Goal: Task Accomplishment & Management: Manage account settings

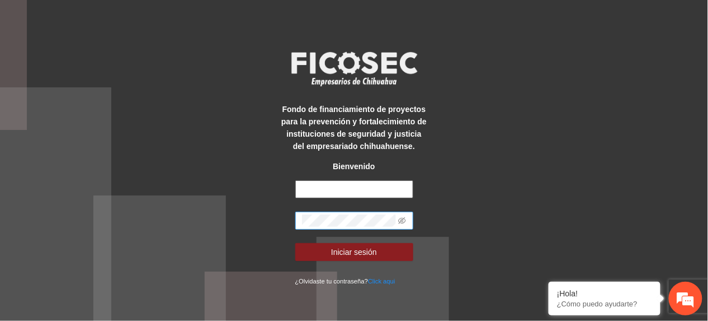
type input "**********"
click at [182, 253] on div "**********" at bounding box center [354, 160] width 708 height 321
click at [295, 243] on button "Iniciar sesión" at bounding box center [354, 252] width 118 height 18
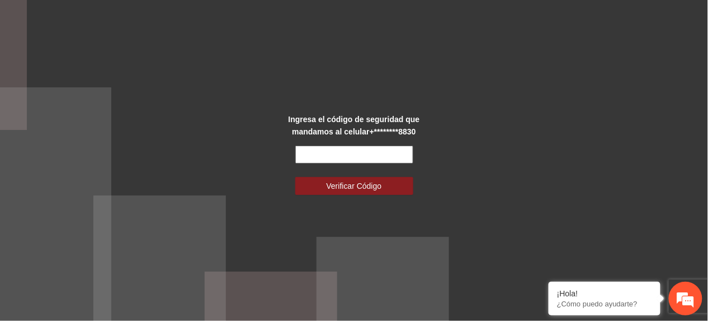
click at [339, 156] on input "text" at bounding box center [354, 154] width 118 height 18
click at [321, 156] on input "text" at bounding box center [354, 154] width 118 height 18
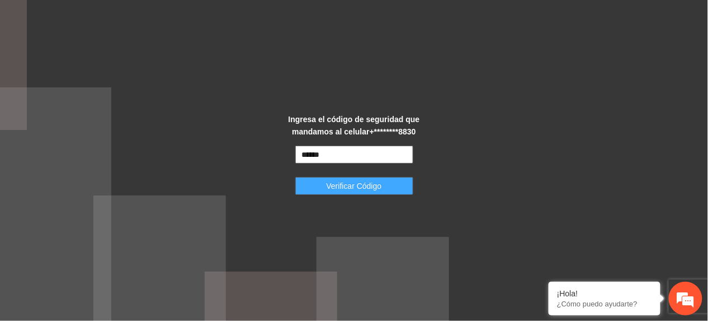
type input "******"
click at [312, 189] on button "Verificar Código" at bounding box center [354, 186] width 118 height 18
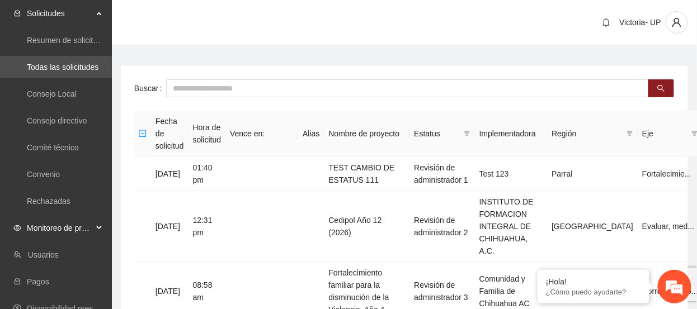
click at [32, 229] on span "Monitoreo de proyectos" at bounding box center [60, 228] width 66 height 22
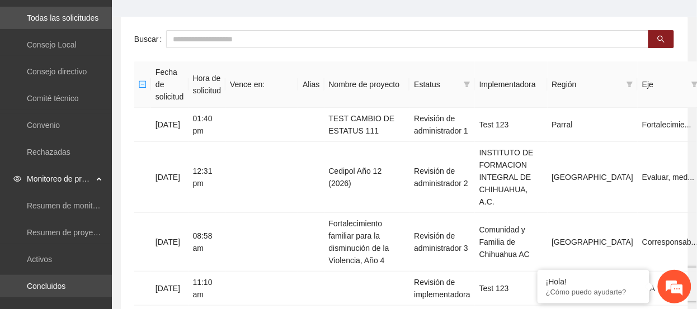
scroll to position [74, 0]
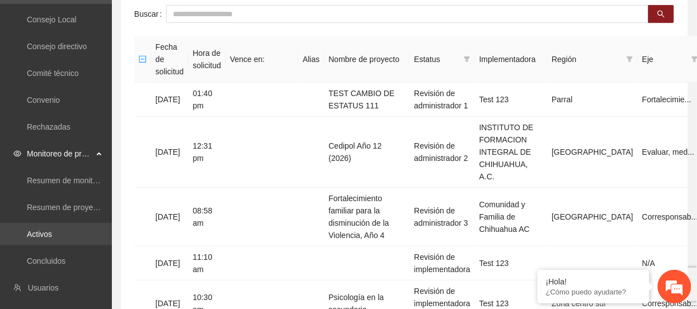
click at [52, 236] on link "Activos" at bounding box center [39, 234] width 25 height 9
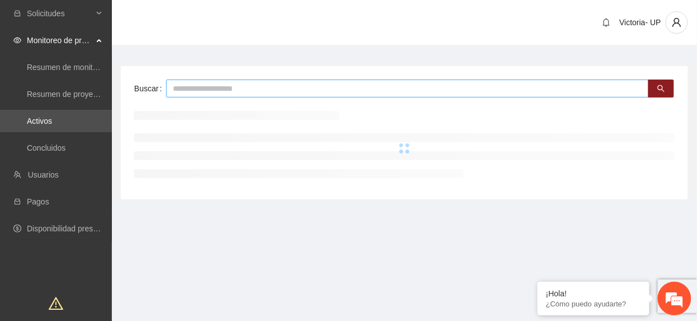
click at [228, 94] on input "text" at bounding box center [407, 88] width 483 height 18
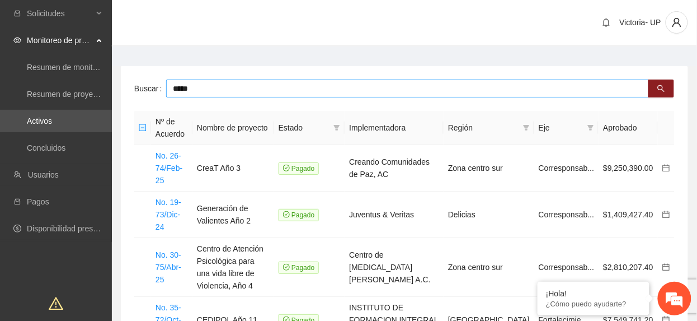
type input "*****"
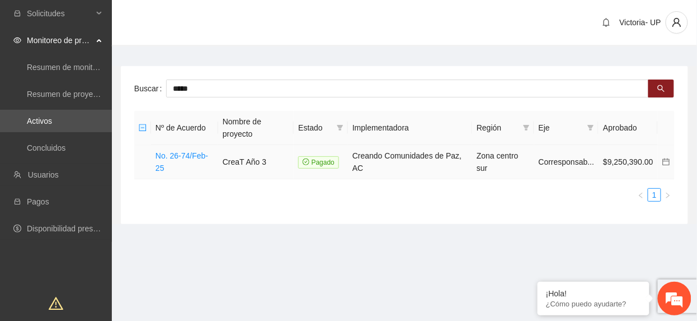
drag, startPoint x: 200, startPoint y: 152, endPoint x: 209, endPoint y: 137, distance: 17.3
click at [200, 151] on link "No. 26-74/Feb-25" at bounding box center [182, 161] width 53 height 21
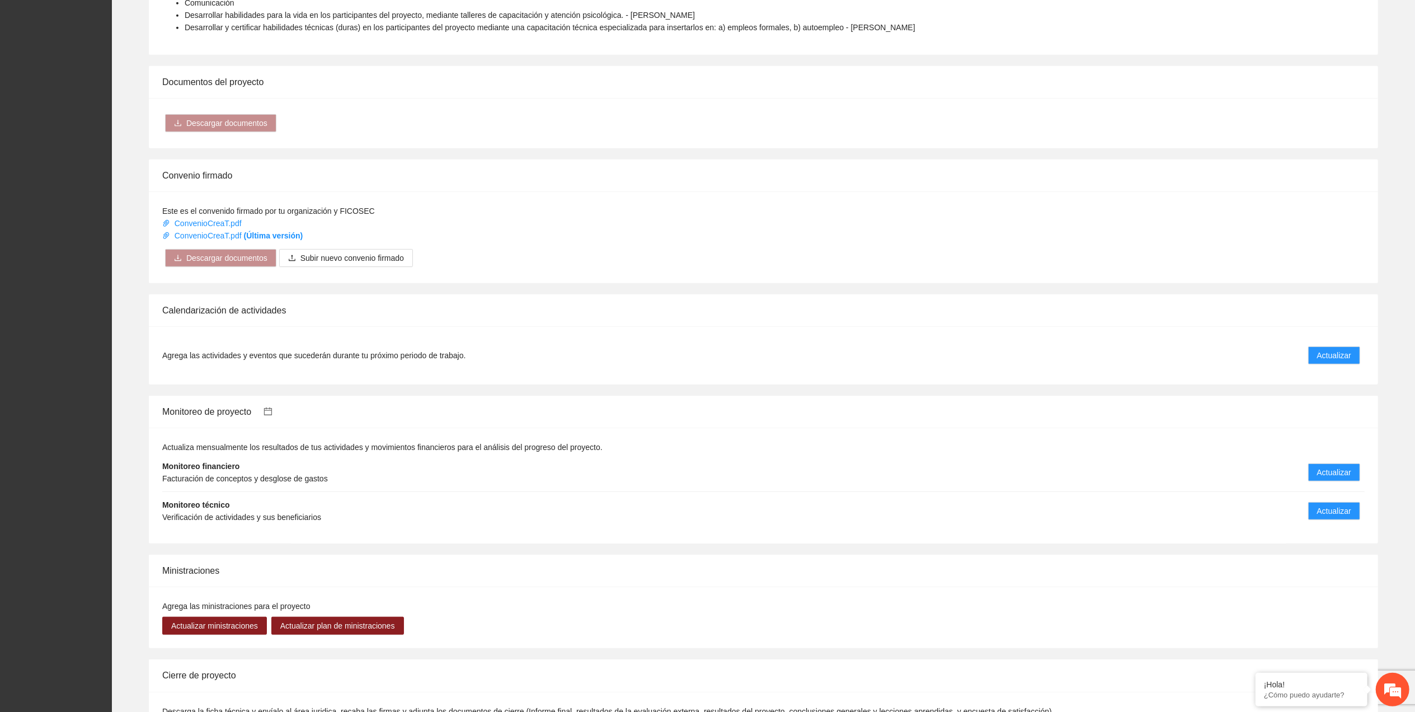
scroll to position [576, 0]
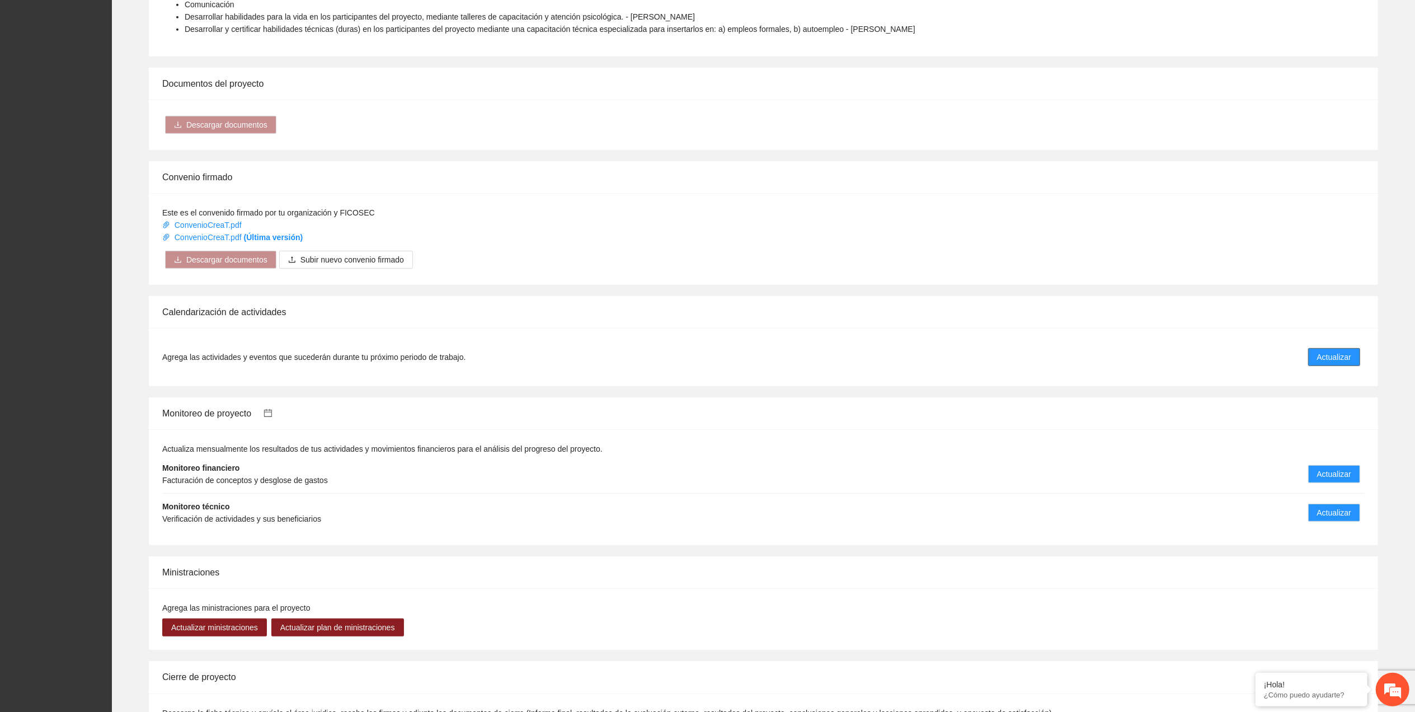
click at [708, 320] on span "Actualizar" at bounding box center [1334, 357] width 34 height 12
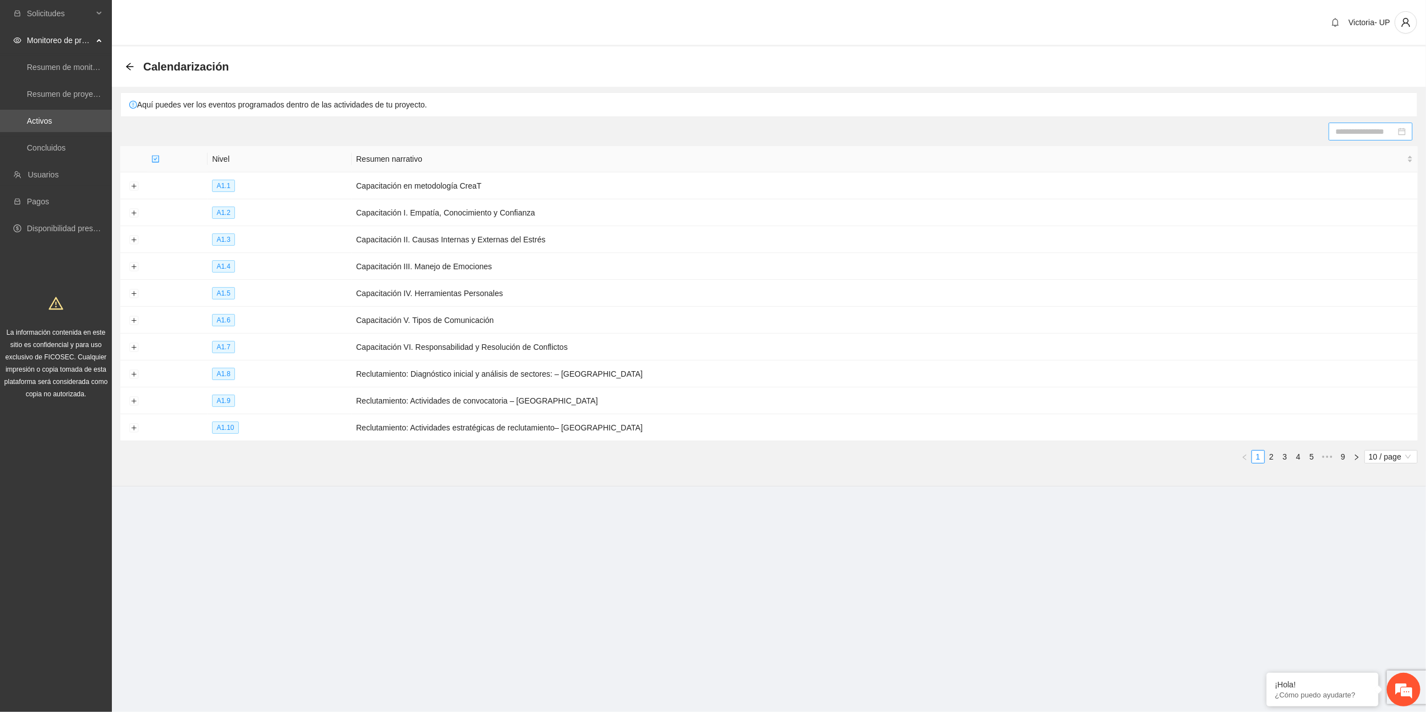
click at [708, 133] on input at bounding box center [1366, 131] width 60 height 12
type input "**********"
click at [708, 247] on div "25" at bounding box center [1353, 246] width 13 height 13
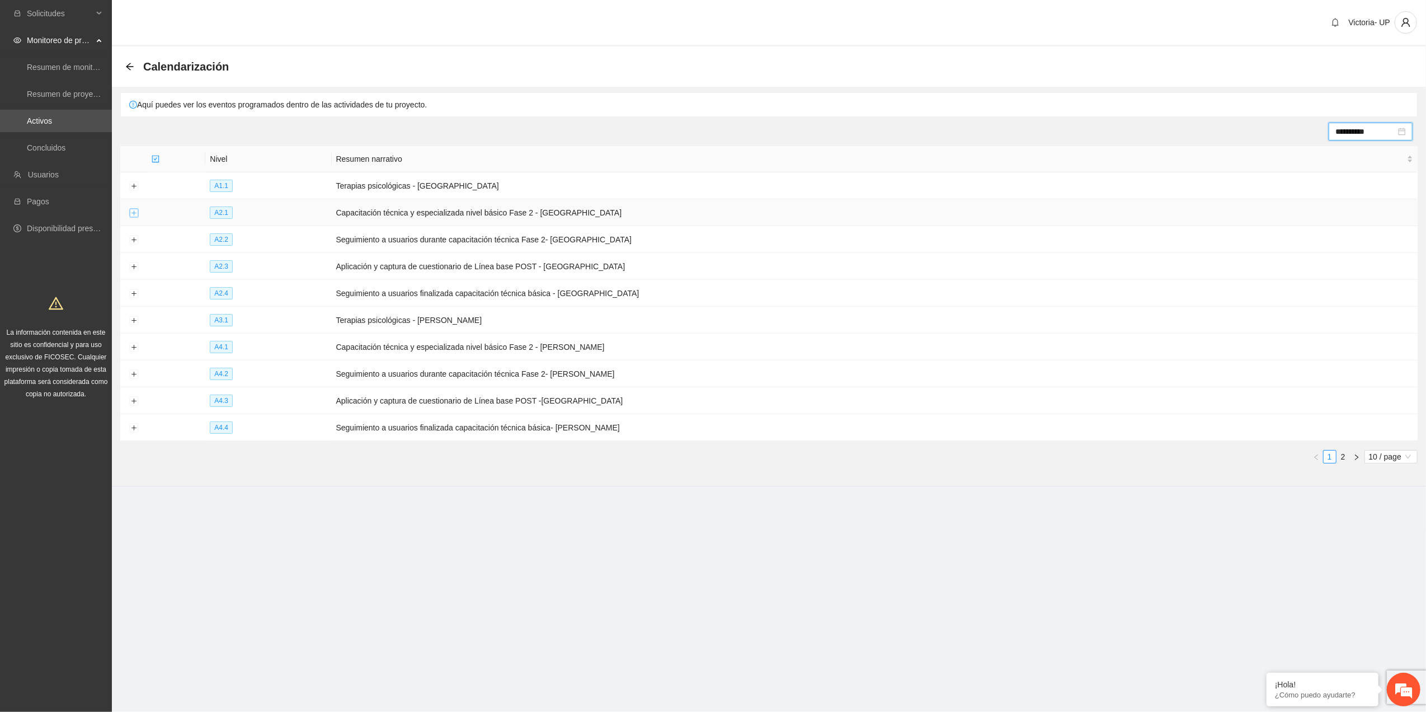
click at [133, 213] on button "Expand row" at bounding box center [133, 213] width 9 height 9
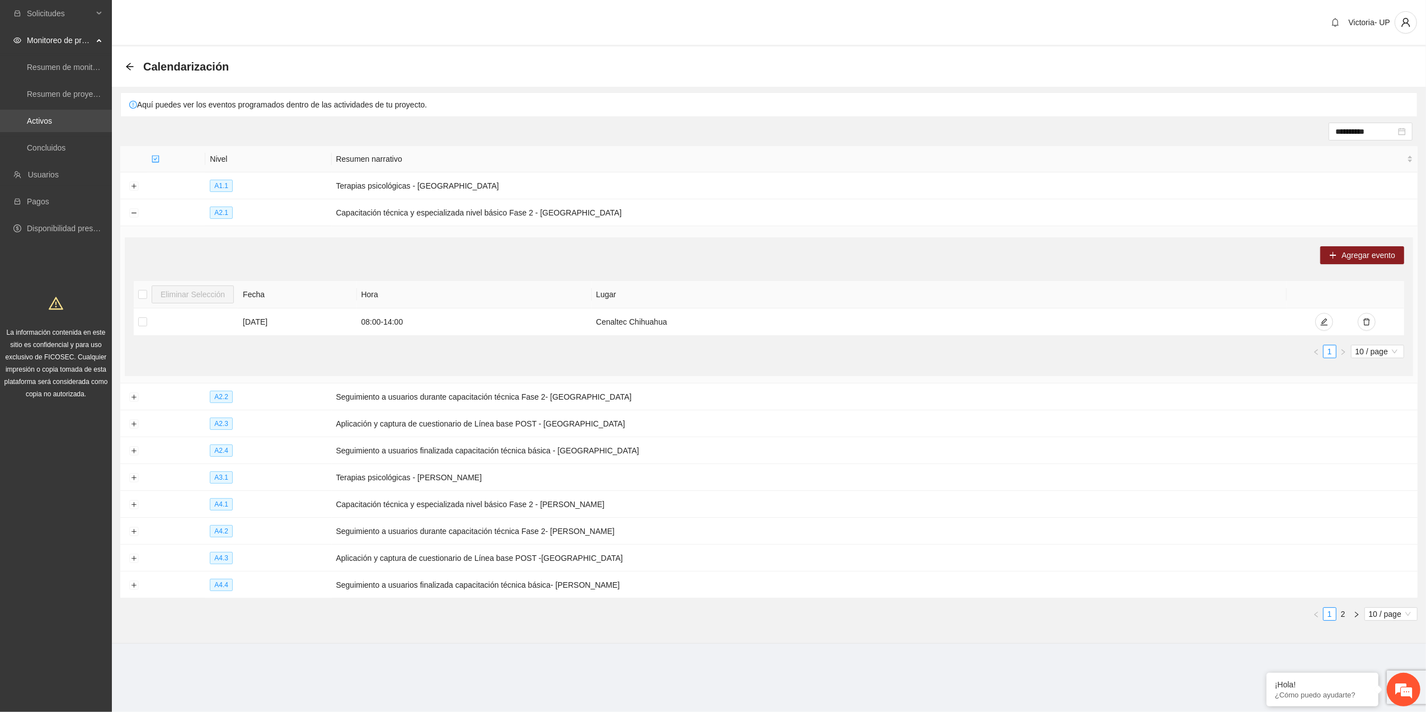
click at [52, 120] on link "Activos" at bounding box center [39, 120] width 25 height 9
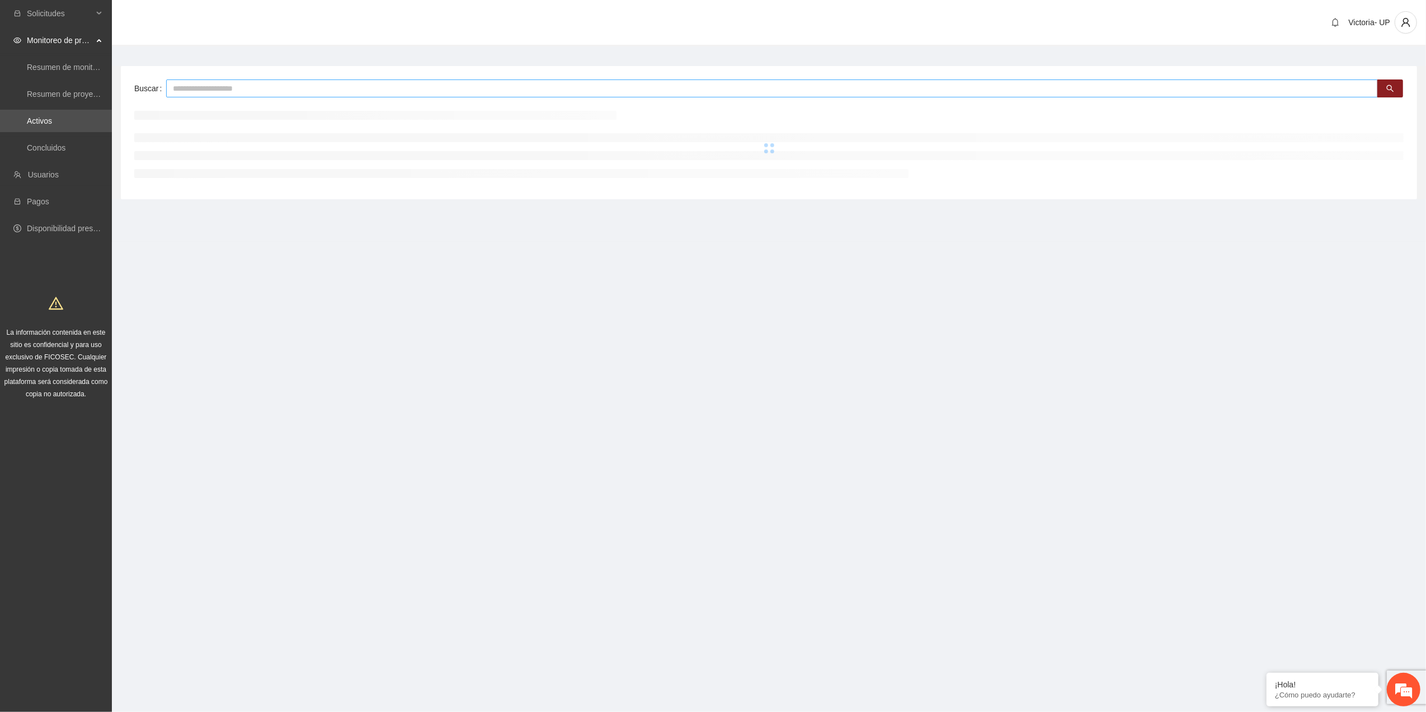
drag, startPoint x: 204, startPoint y: 87, endPoint x: 198, endPoint y: 90, distance: 6.5
click at [200, 88] on input "text" at bounding box center [772, 88] width 1212 height 18
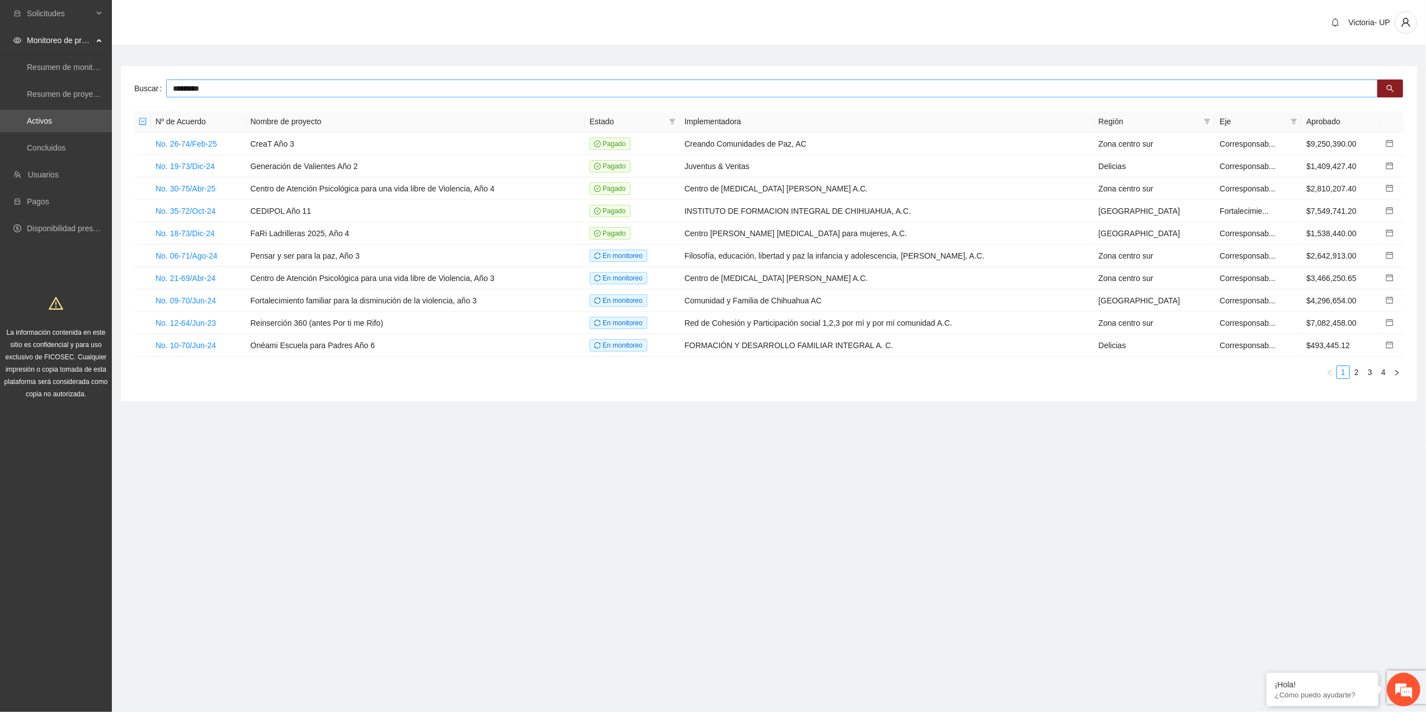
type input "*********"
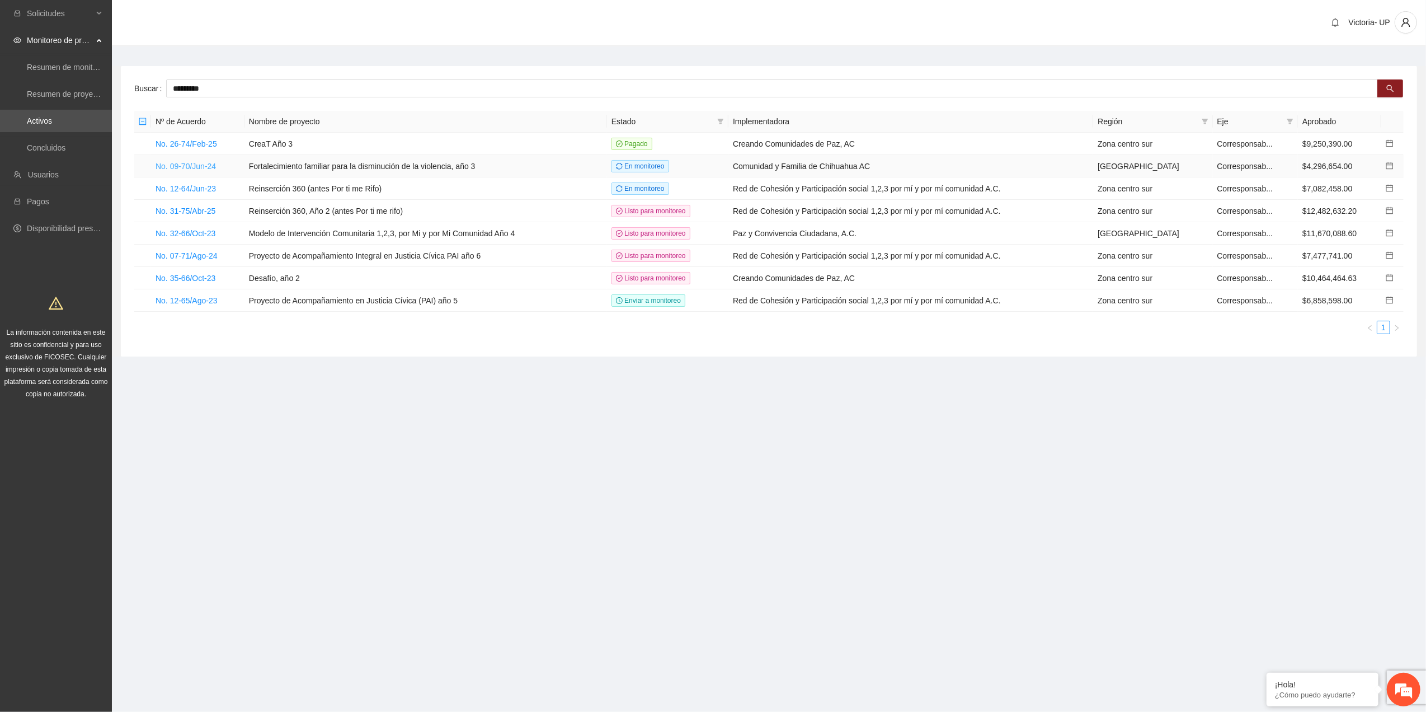
click at [193, 165] on link "No. 09-70/Jun-24" at bounding box center [186, 166] width 60 height 9
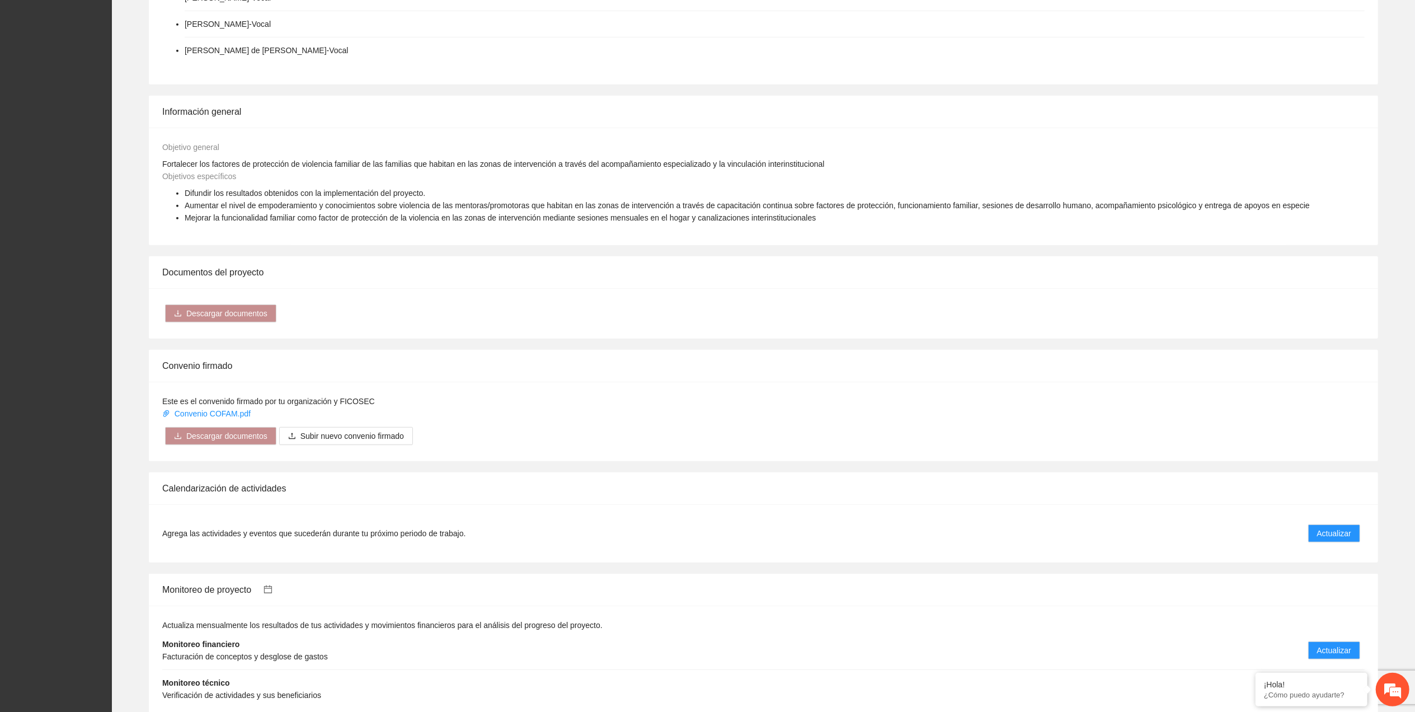
scroll to position [672, 0]
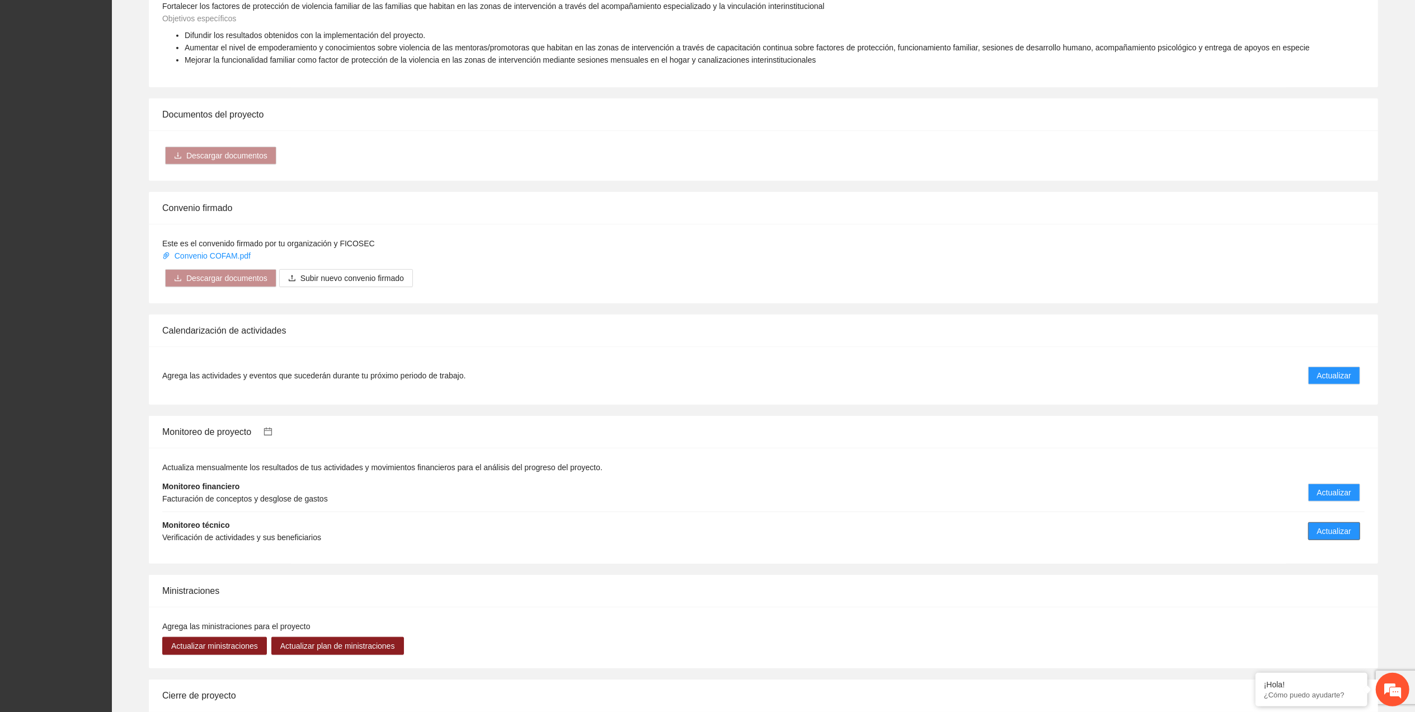
click at [708, 320] on span "Actualizar" at bounding box center [1334, 531] width 34 height 12
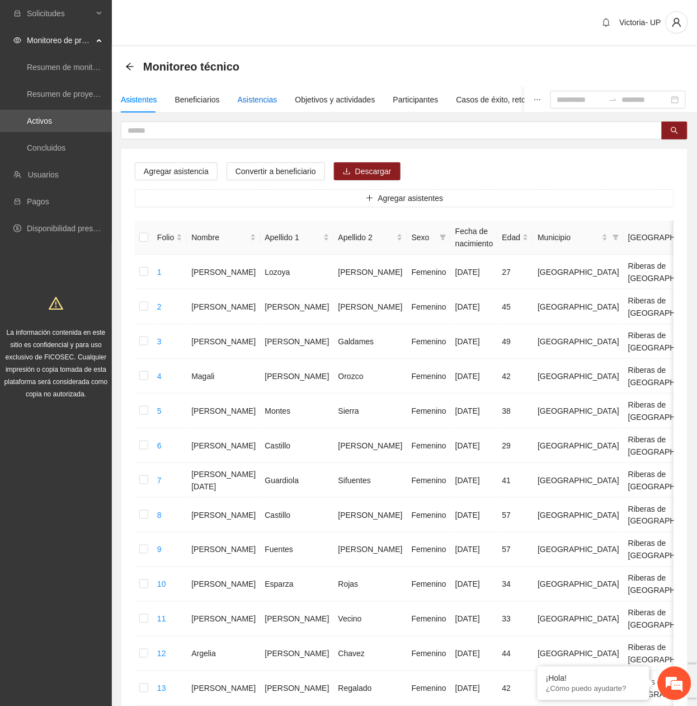
click at [246, 102] on div "Asistencias" at bounding box center [258, 99] width 40 height 12
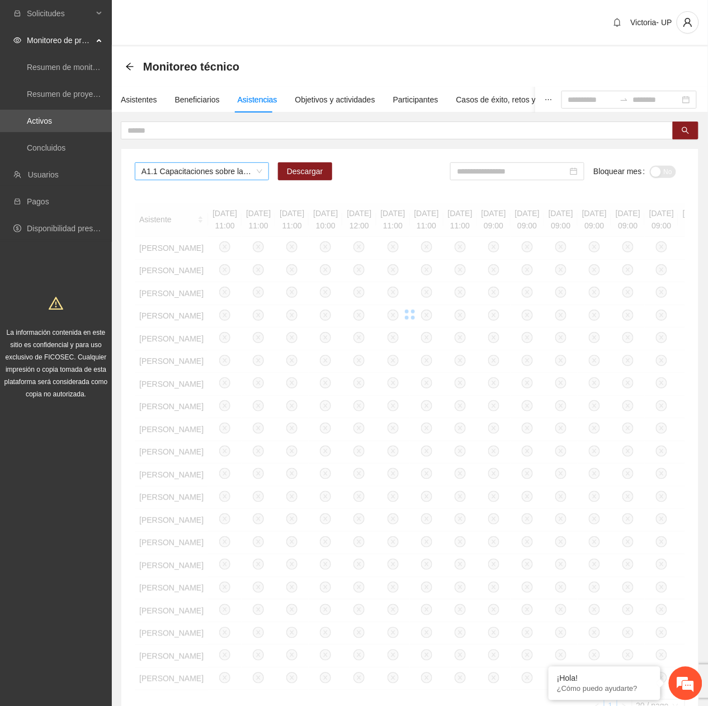
click at [236, 173] on span "A1.1 Capacitaciones sobre la metodología de funcionamiento familiar a promotora…" at bounding box center [202, 171] width 121 height 17
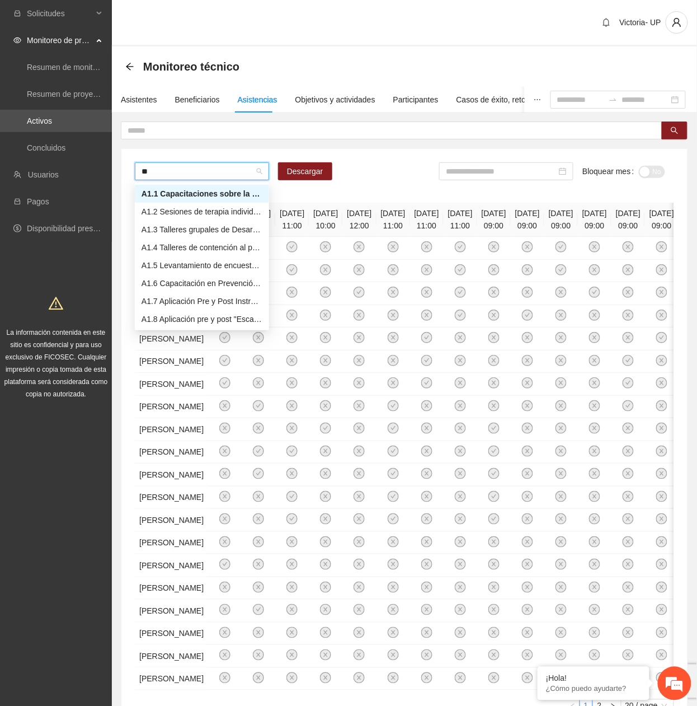
type input "***"
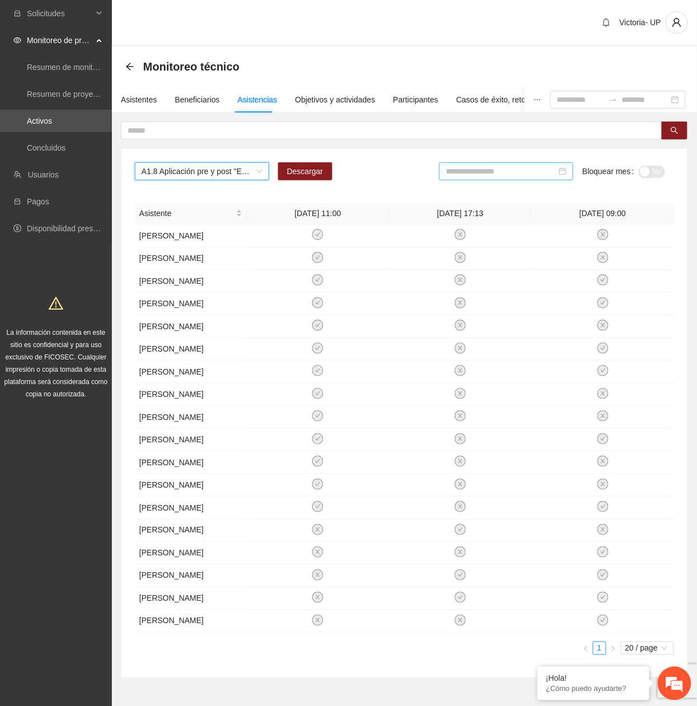
click at [538, 171] on input at bounding box center [501, 171] width 111 height 12
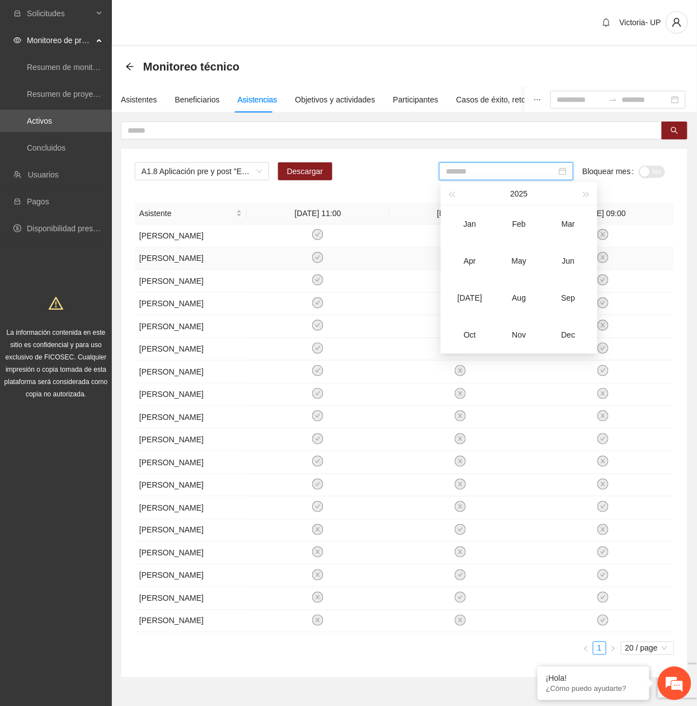
click at [571, 266] on div "Jun" at bounding box center [569, 260] width 34 height 13
type input "*******"
click at [654, 175] on div "button" at bounding box center [659, 172] width 10 height 10
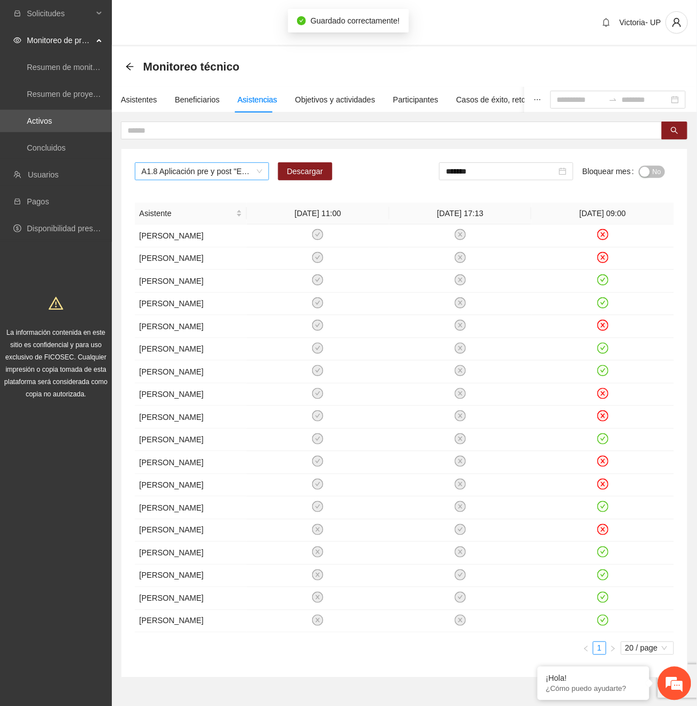
click at [146, 167] on span "A1.8 Aplicación pre y post "Escala para medir creencias que perpetúan la violen…" at bounding box center [202, 171] width 121 height 17
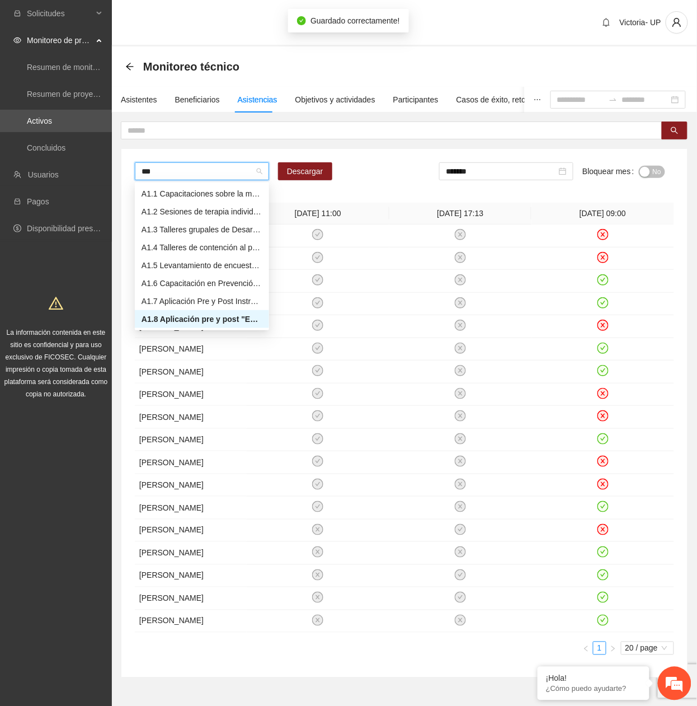
type input "****"
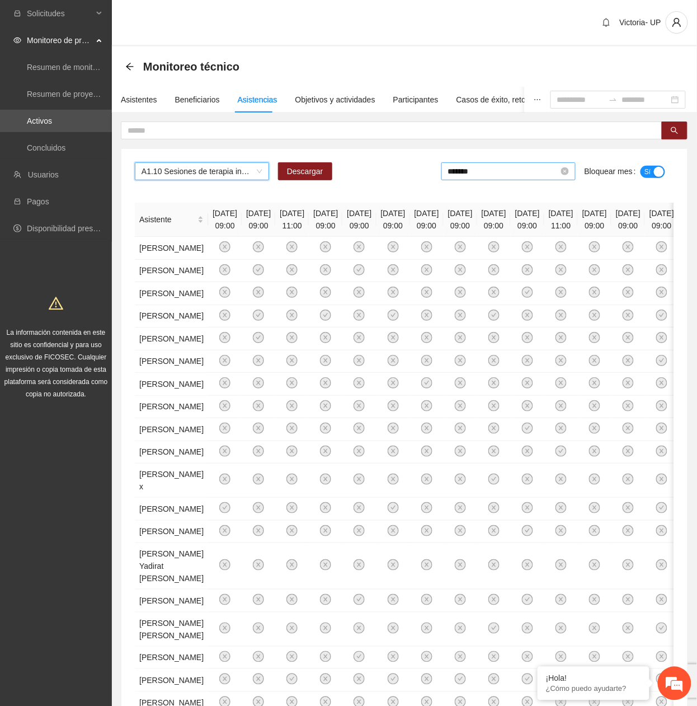
click at [524, 172] on input "*******" at bounding box center [503, 171] width 111 height 12
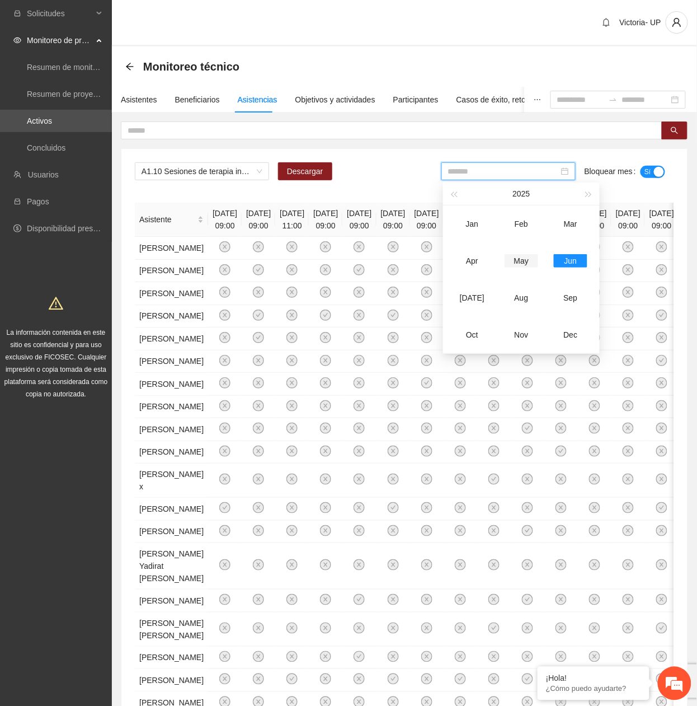
click at [523, 271] on td "May" at bounding box center [521, 260] width 49 height 37
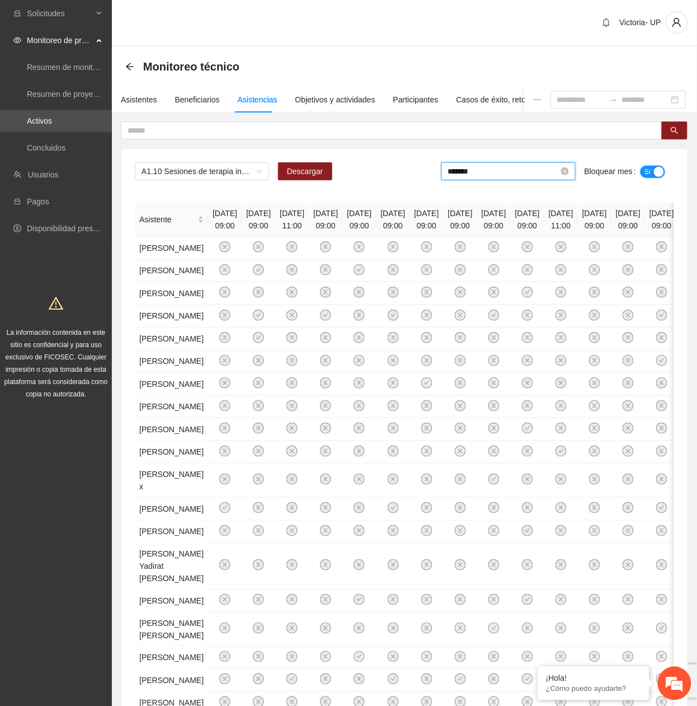
click at [648, 171] on span "Sí" at bounding box center [648, 172] width 7 height 12
click at [506, 171] on input "*******" at bounding box center [501, 171] width 111 height 12
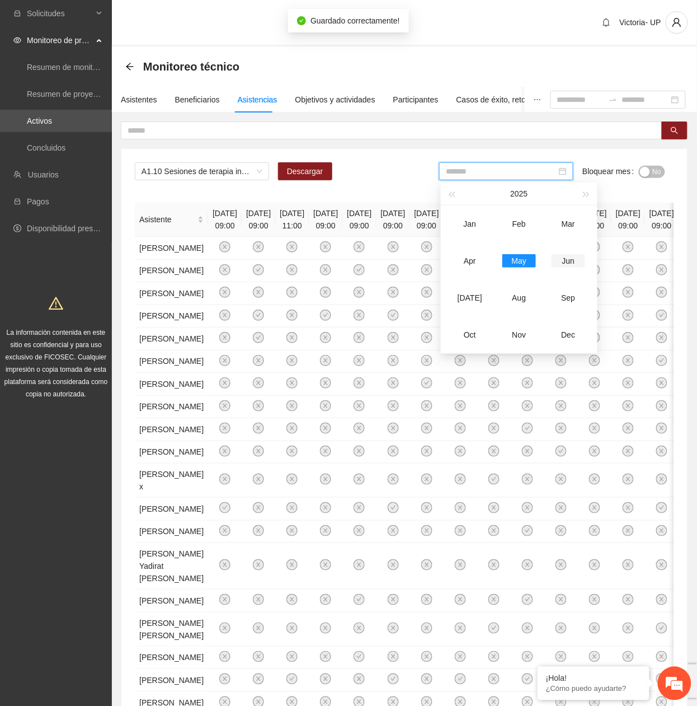
click at [571, 260] on div "Jun" at bounding box center [569, 260] width 34 height 13
type input "*******"
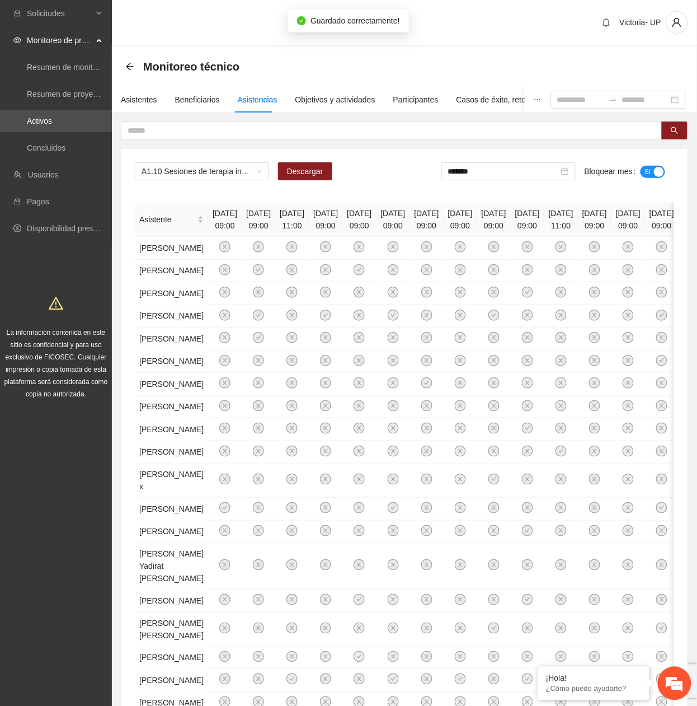
click at [646, 173] on span "Sí" at bounding box center [648, 172] width 7 height 12
click at [336, 99] on div "Objetivos y actividades" at bounding box center [335, 99] width 80 height 12
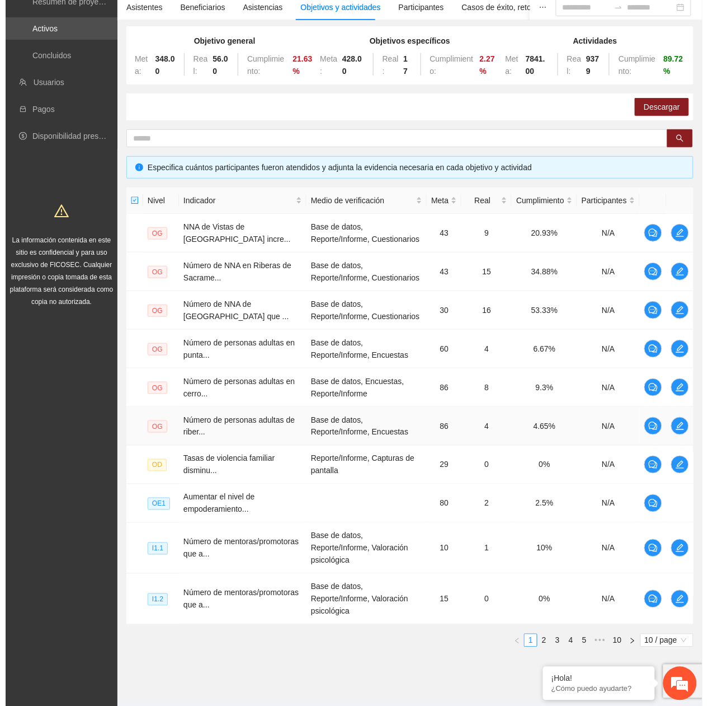
scroll to position [96, 0]
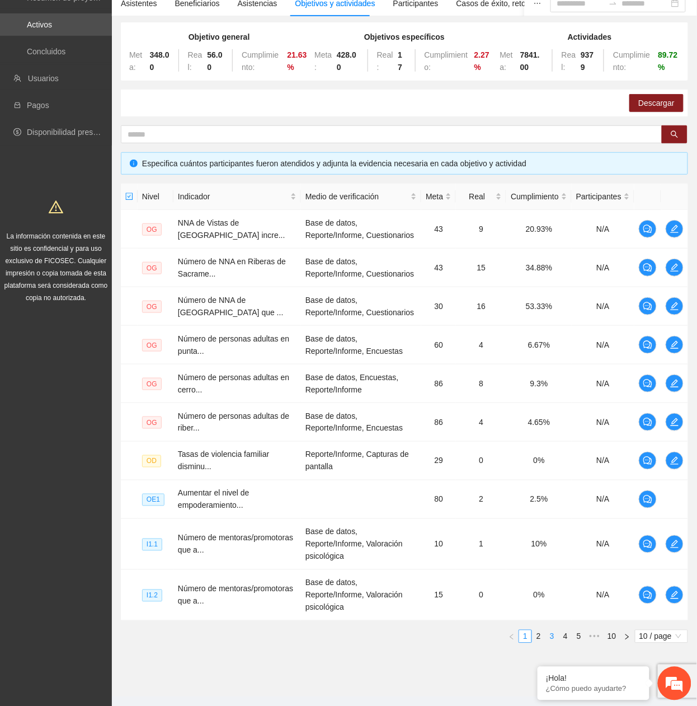
click at [550, 320] on link "3" at bounding box center [552, 636] width 12 height 12
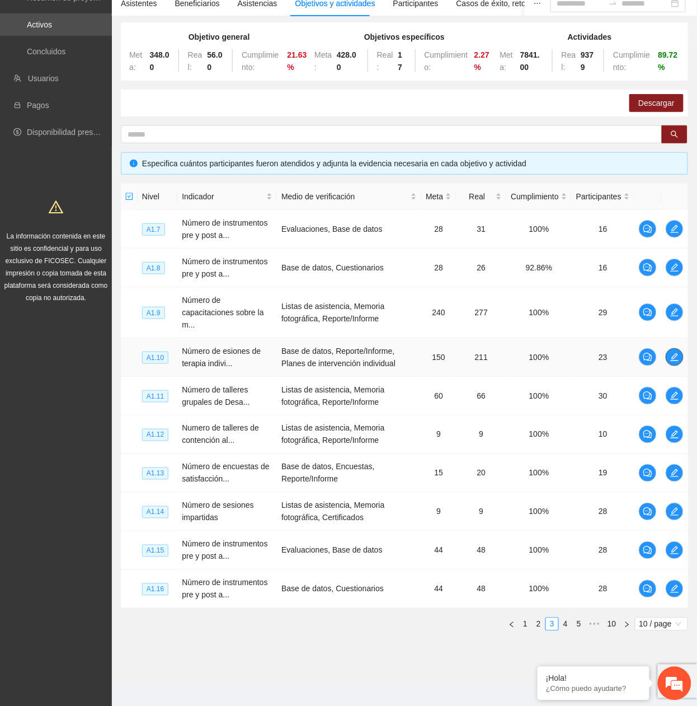
click at [674, 320] on icon "edit" at bounding box center [675, 357] width 8 height 8
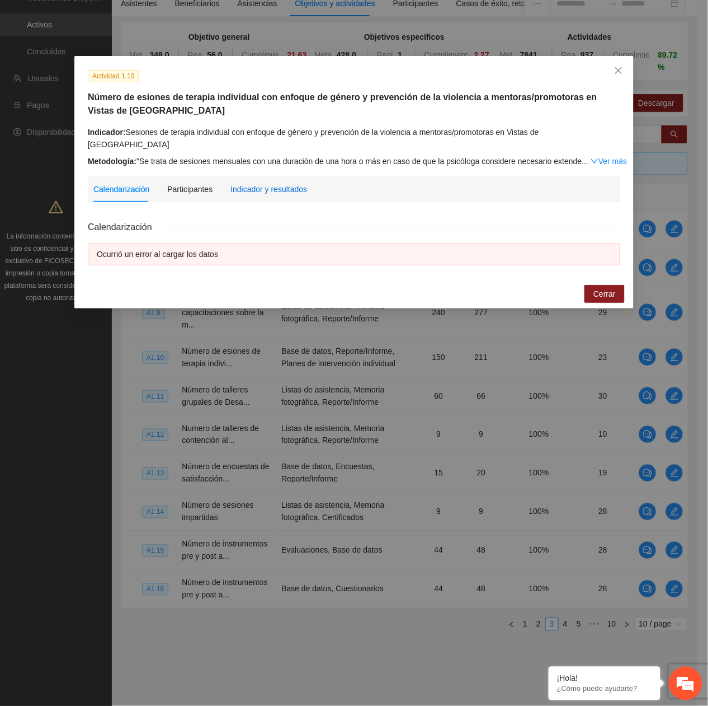
click at [292, 183] on div "Indicador y resultados" at bounding box center [269, 189] width 77 height 12
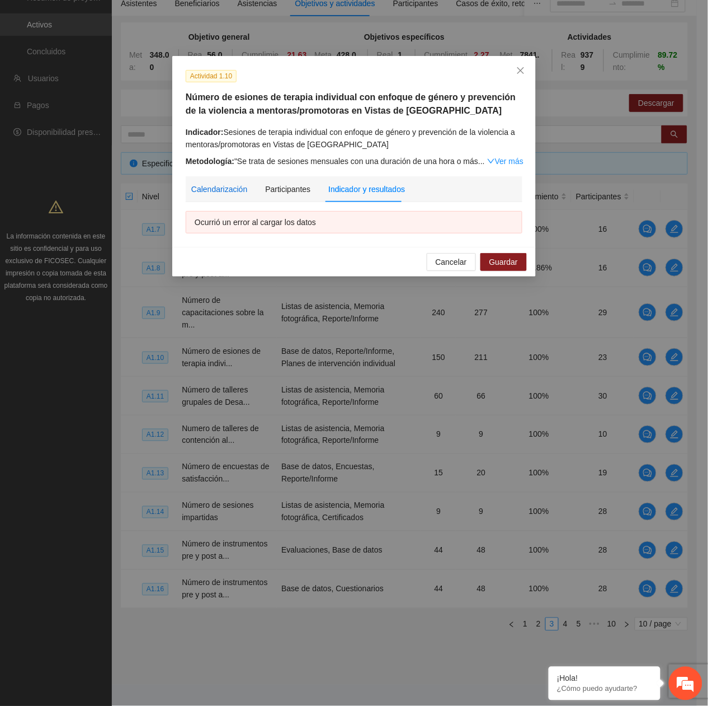
click at [202, 193] on div "Calendarización" at bounding box center [219, 189] width 56 height 12
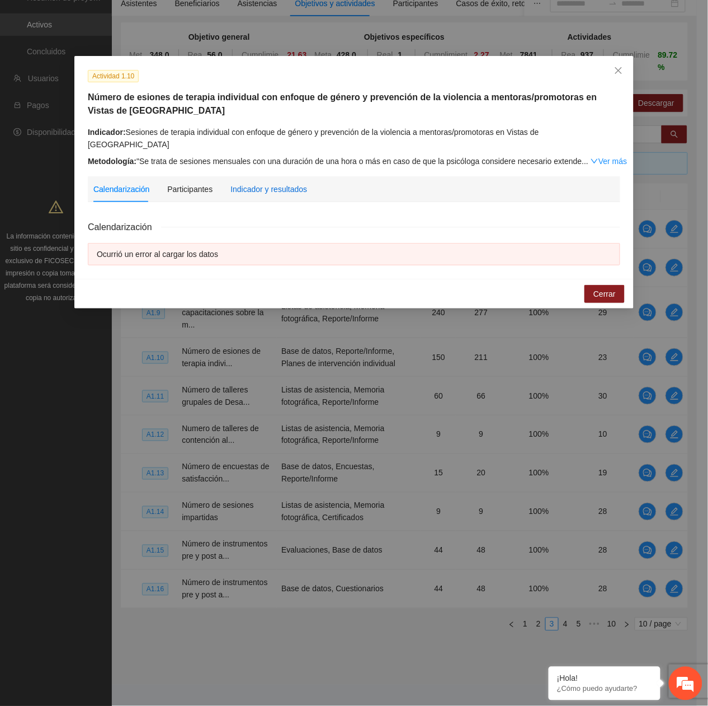
drag, startPoint x: 295, startPoint y: 173, endPoint x: 548, endPoint y: 84, distance: 268.1
click at [294, 183] on div "Indicador y resultados" at bounding box center [269, 189] width 77 height 12
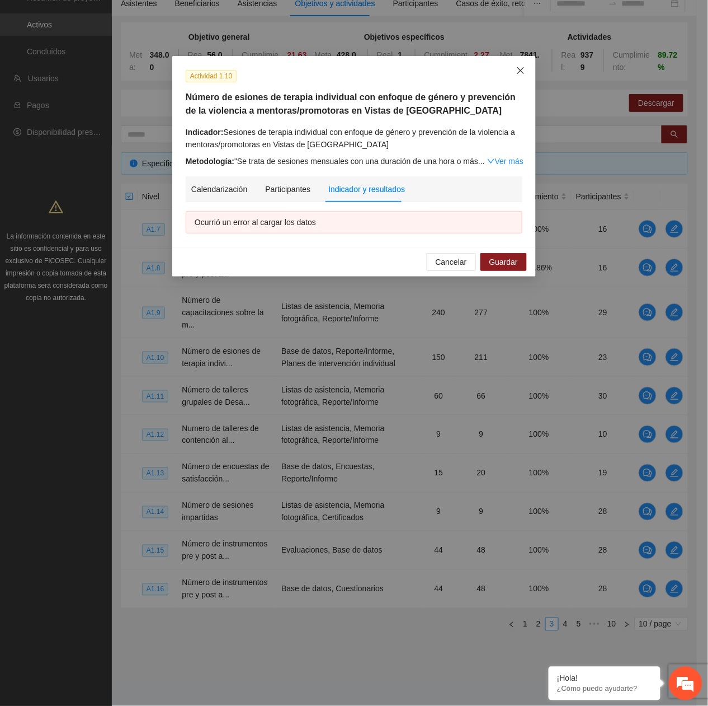
drag, startPoint x: 518, startPoint y: 65, endPoint x: 459, endPoint y: 116, distance: 78.1
click at [517, 66] on span "Close" at bounding box center [521, 71] width 30 height 30
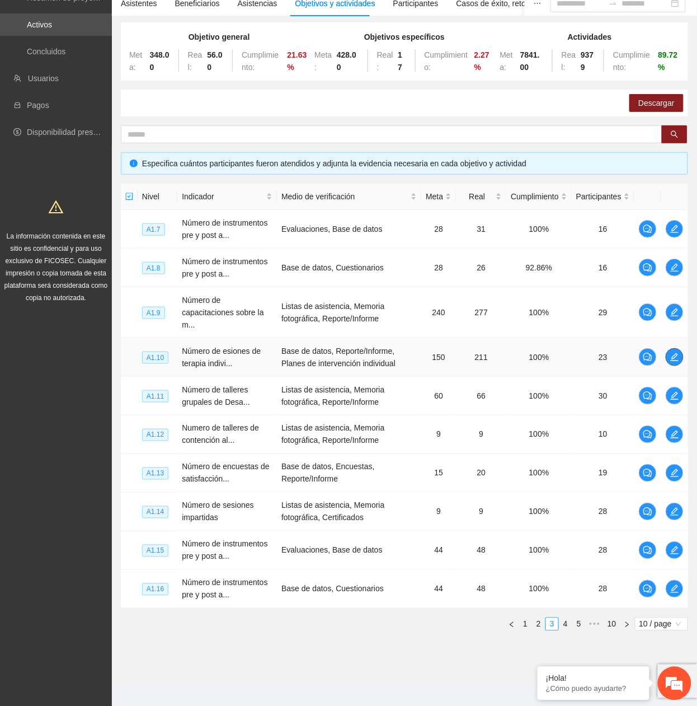
click at [672, 320] on button "button" at bounding box center [675, 357] width 18 height 18
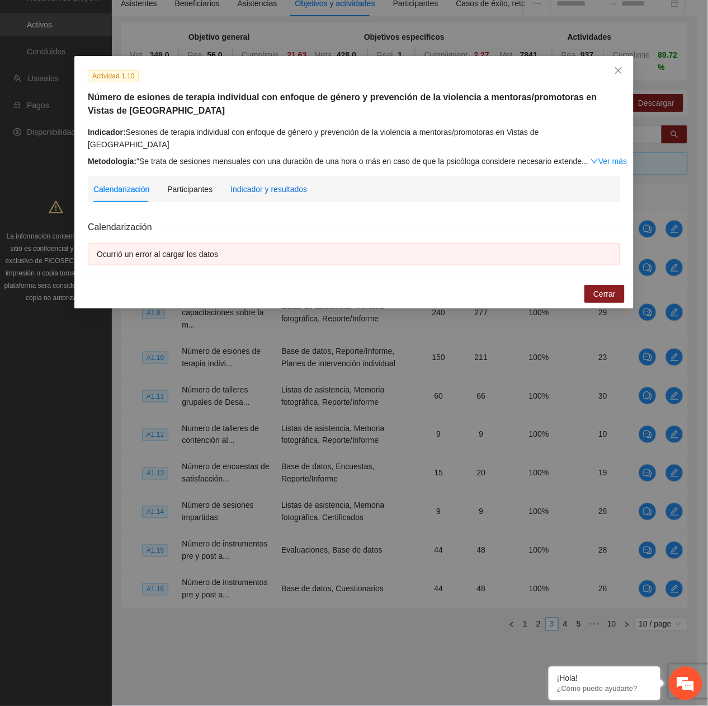
click at [238, 183] on div "Indicador y resultados" at bounding box center [269, 189] width 77 height 12
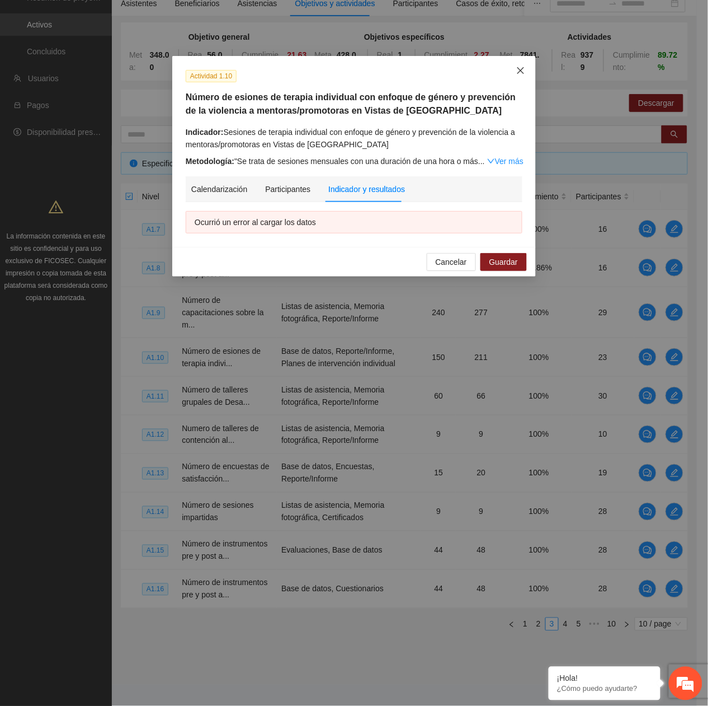
drag, startPoint x: 522, startPoint y: 58, endPoint x: 513, endPoint y: 64, distance: 10.6
click at [518, 59] on span "Close" at bounding box center [521, 71] width 30 height 30
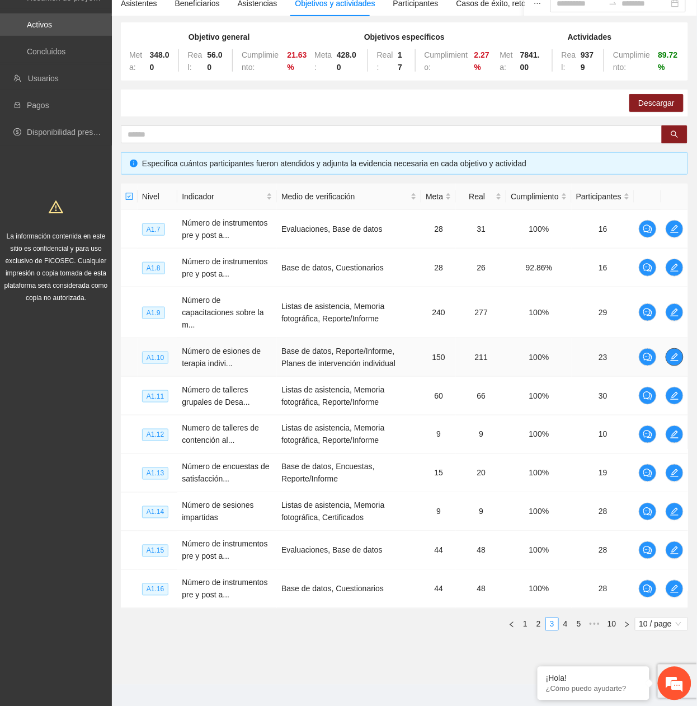
click at [676, 320] on icon "edit" at bounding box center [674, 357] width 9 height 9
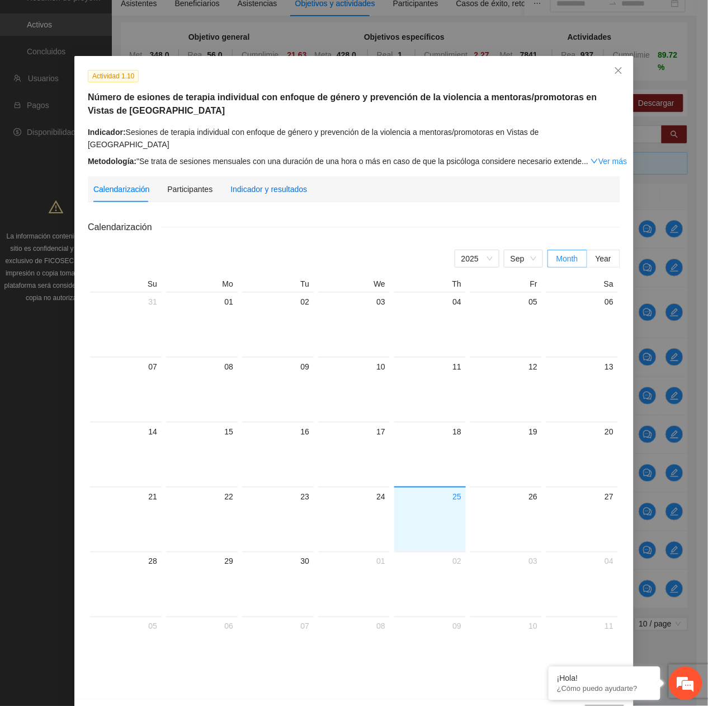
click at [278, 183] on div "Indicador y resultados" at bounding box center [269, 189] width 77 height 12
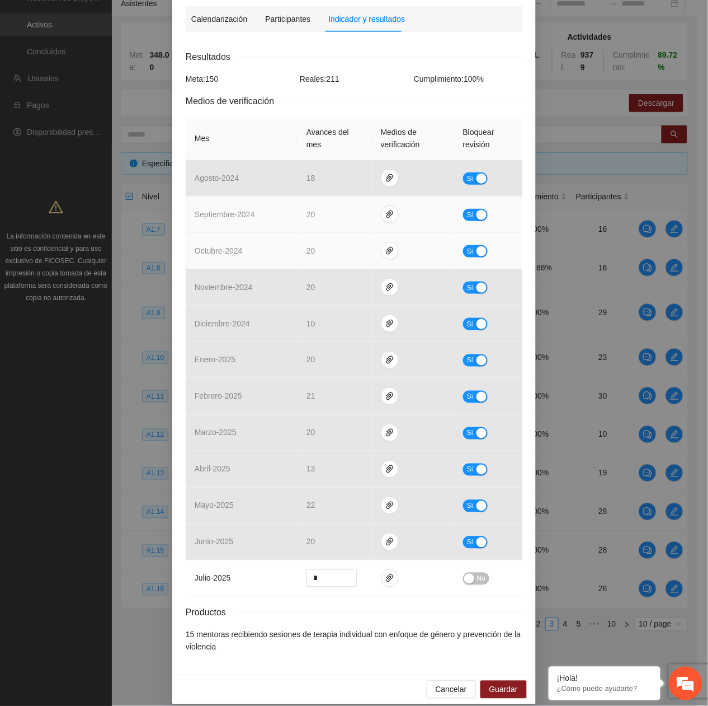
scroll to position [185, 0]
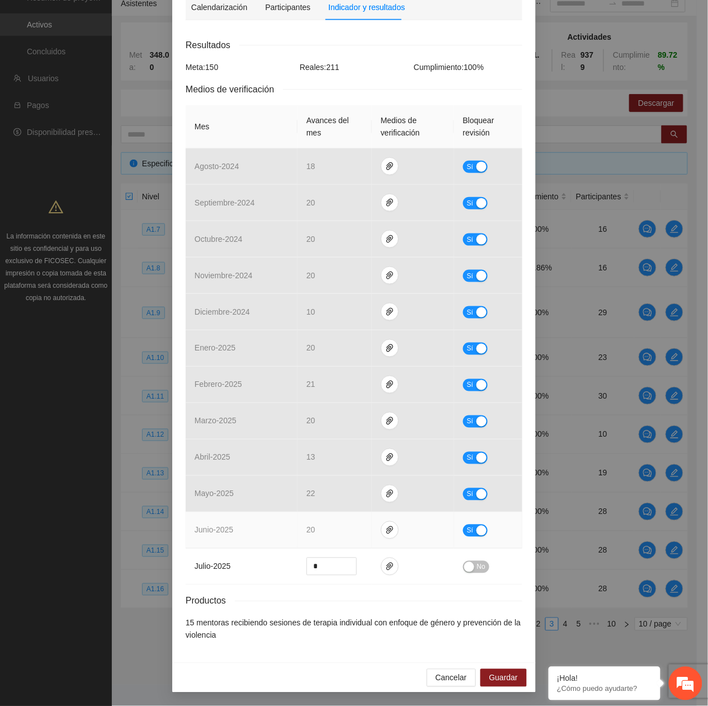
click at [463, 320] on button "Sí" at bounding box center [475, 530] width 25 height 12
drag, startPoint x: 510, startPoint y: 674, endPoint x: 696, endPoint y: 550, distance: 223.5
click at [510, 320] on span "Guardar" at bounding box center [504, 678] width 29 height 12
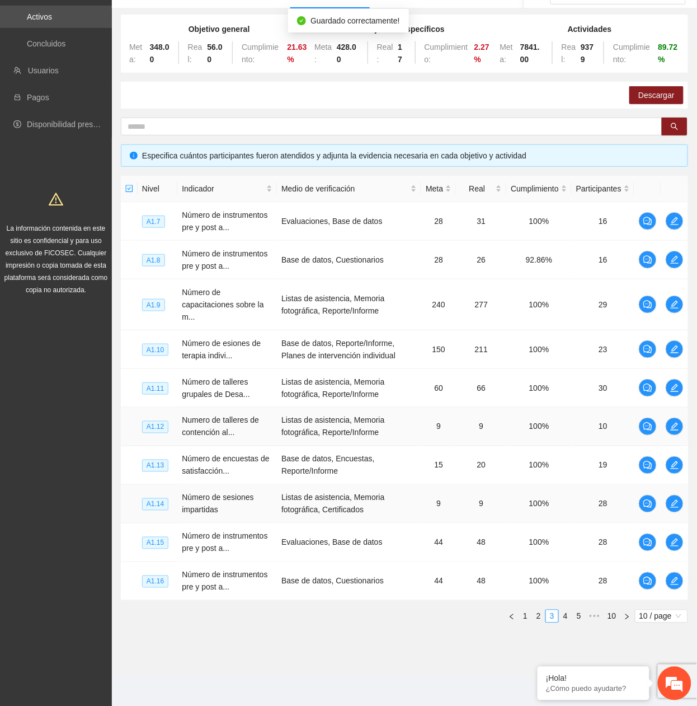
scroll to position [109, 0]
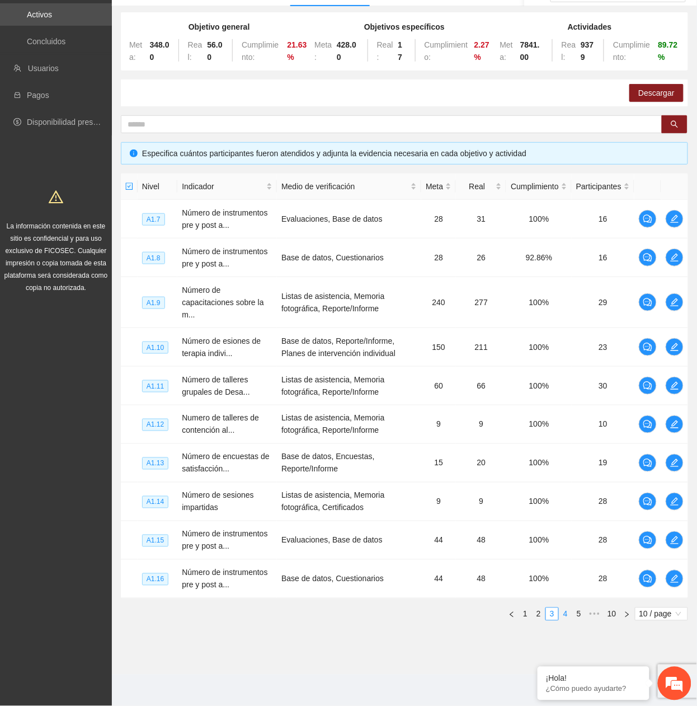
click at [566, 320] on link "4" at bounding box center [566, 614] width 12 height 12
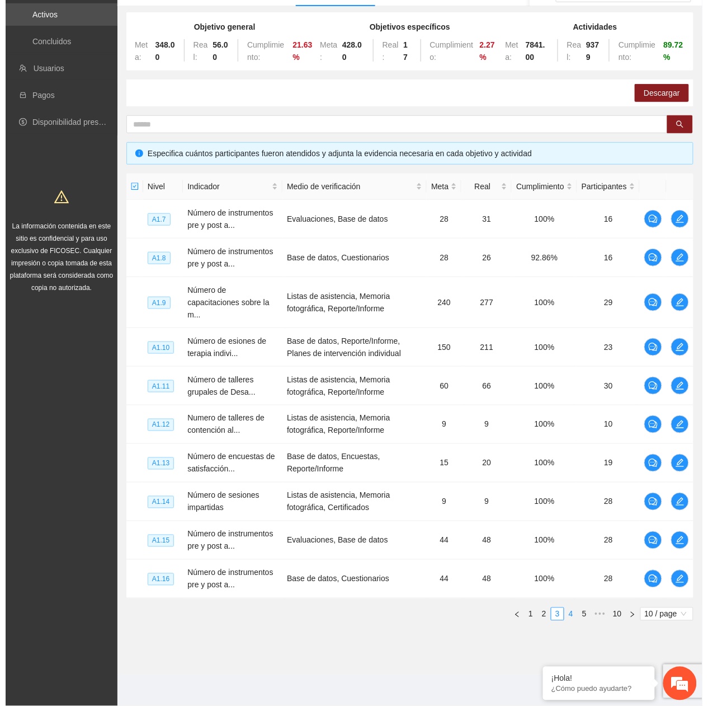
scroll to position [96, 0]
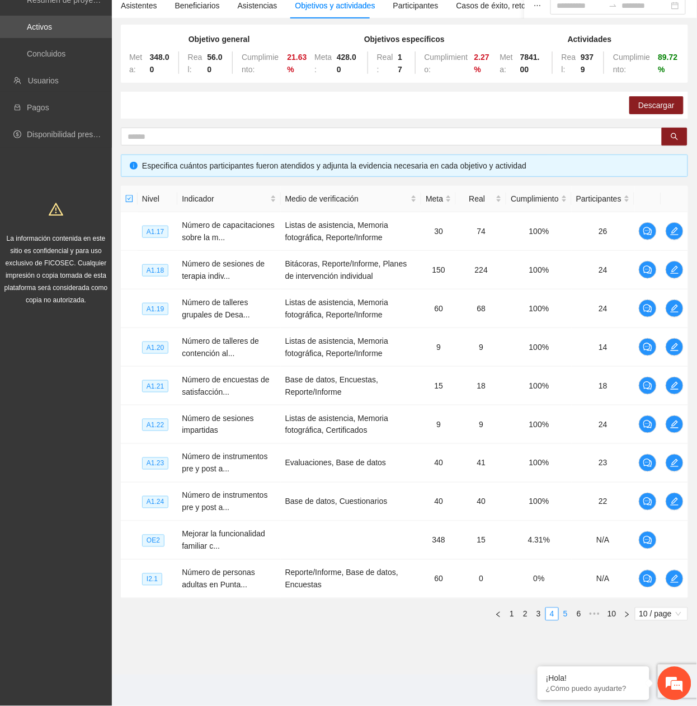
click at [566, 320] on link "5" at bounding box center [566, 614] width 12 height 12
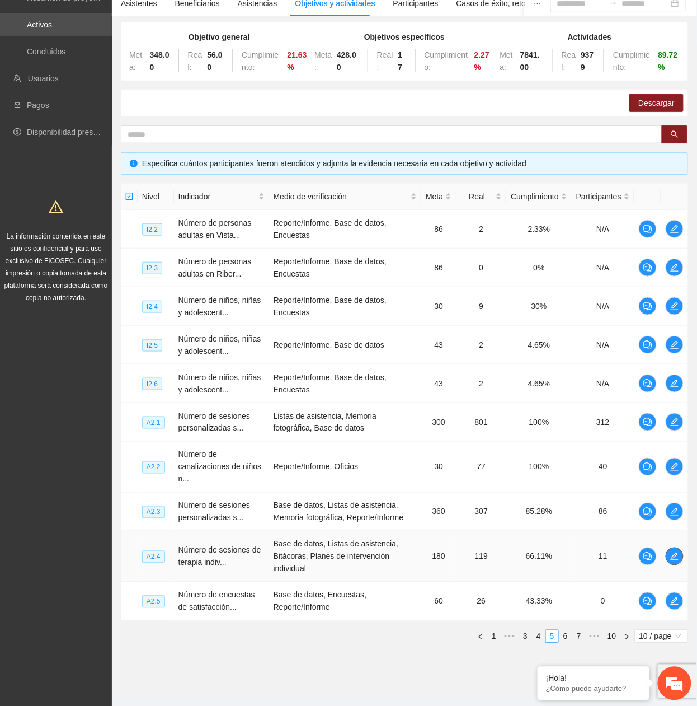
click at [670, 320] on icon "edit" at bounding box center [674, 556] width 9 height 9
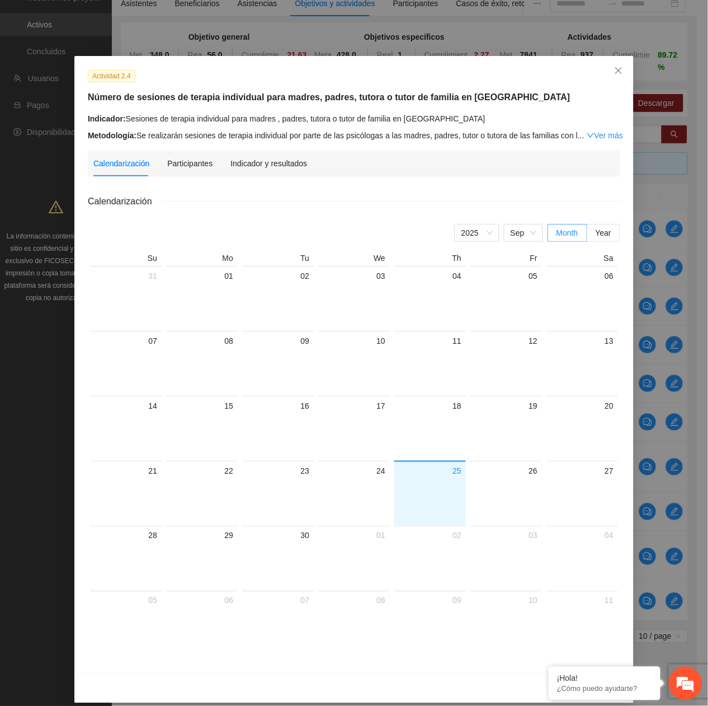
click at [252, 155] on div "Indicador y resultados" at bounding box center [269, 164] width 77 height 26
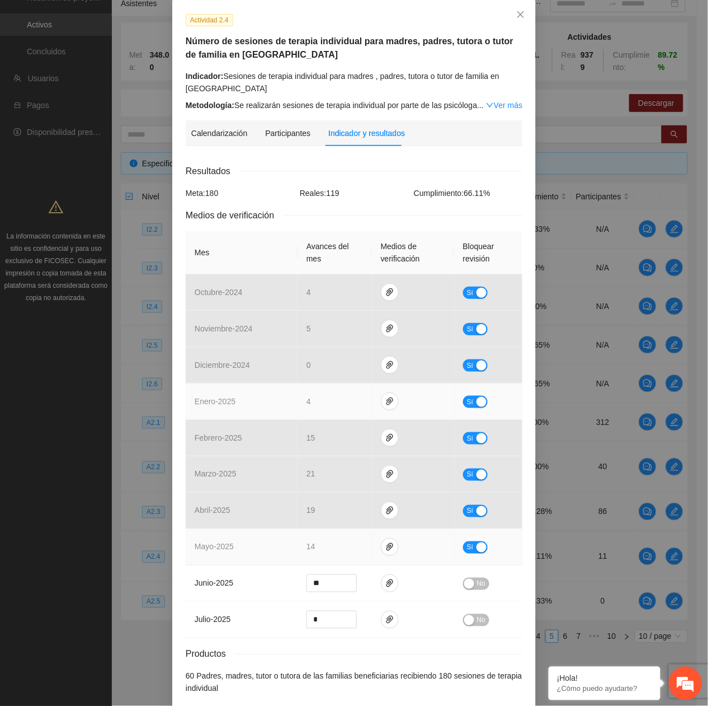
scroll to position [112, 0]
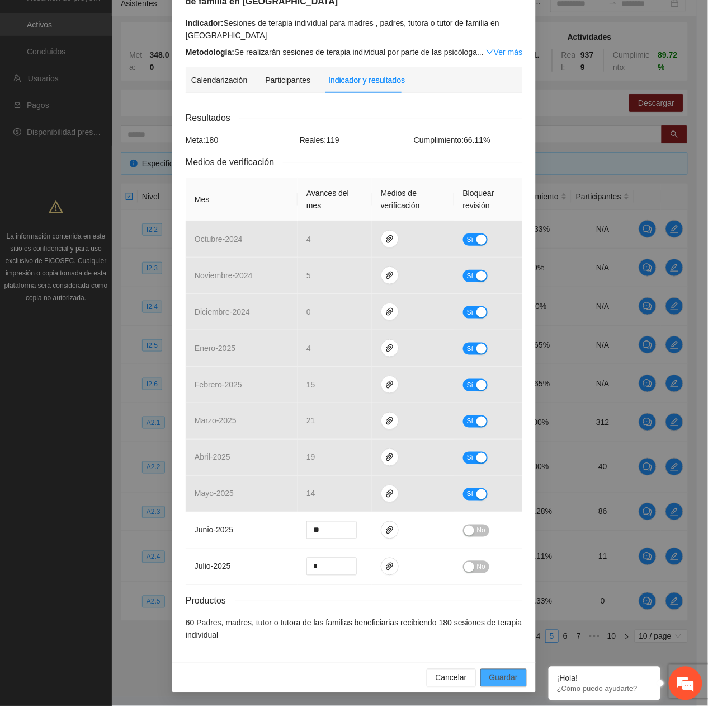
click at [505, 320] on span "Guardar" at bounding box center [504, 678] width 29 height 12
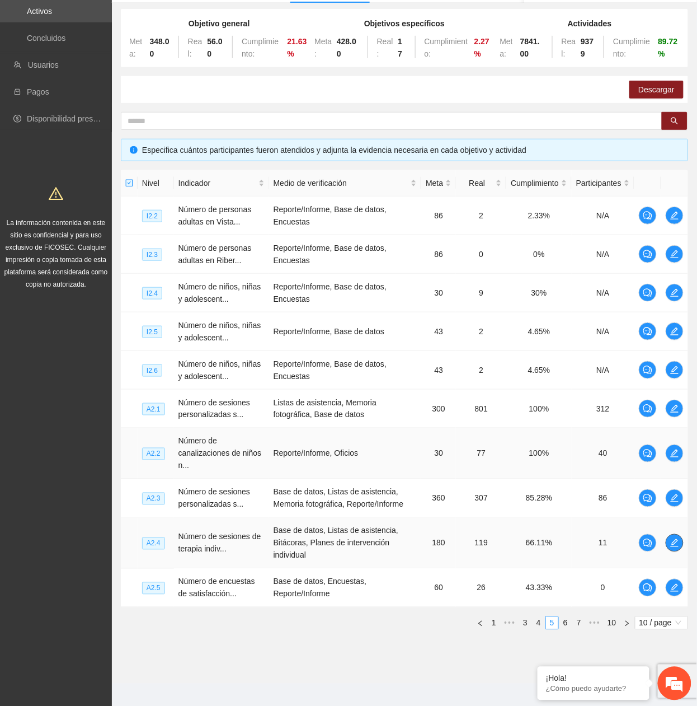
scroll to position [121, 0]
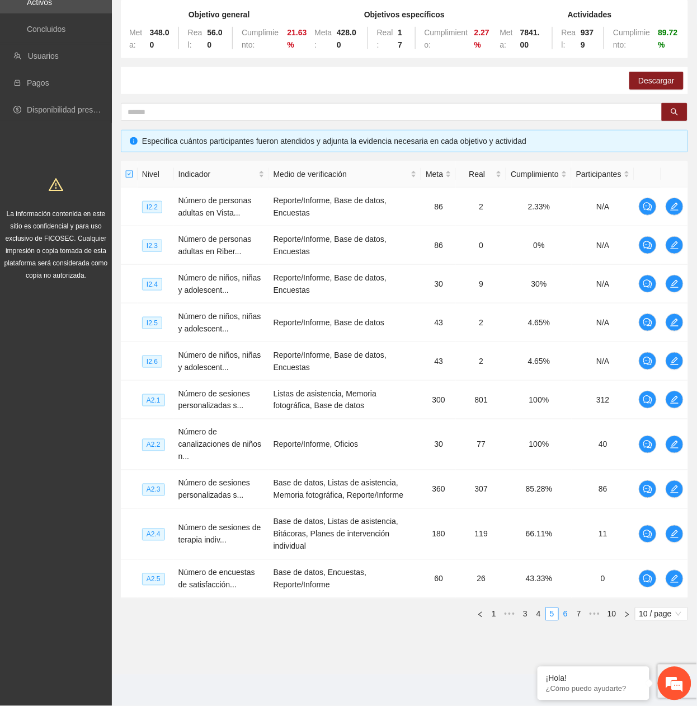
click at [567, 320] on link "6" at bounding box center [566, 614] width 12 height 12
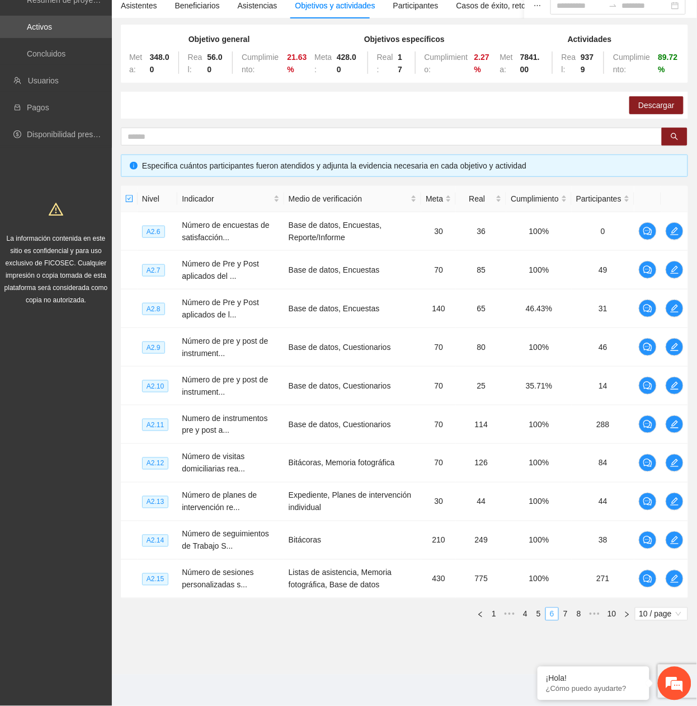
scroll to position [96, 0]
click at [572, 320] on li "8" at bounding box center [578, 613] width 13 height 13
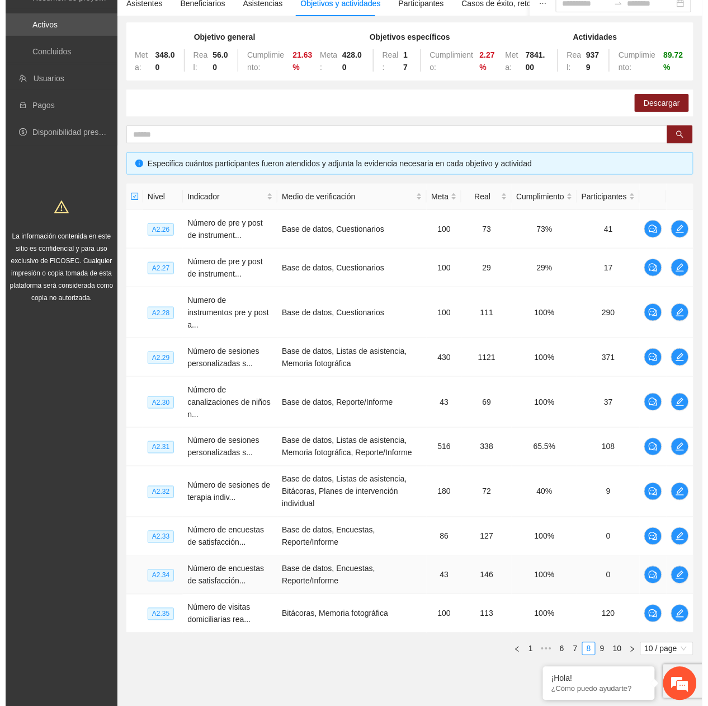
scroll to position [133, 0]
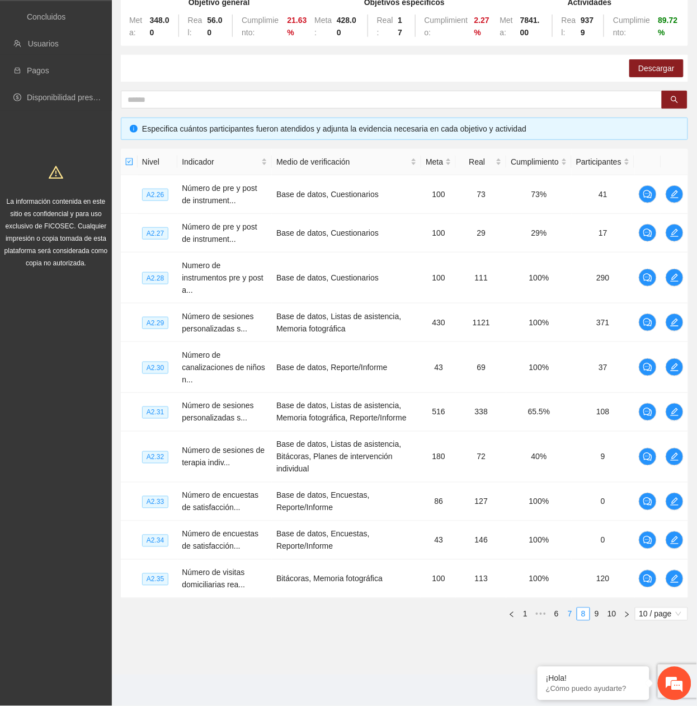
click at [570, 320] on link "7" at bounding box center [570, 614] width 12 height 12
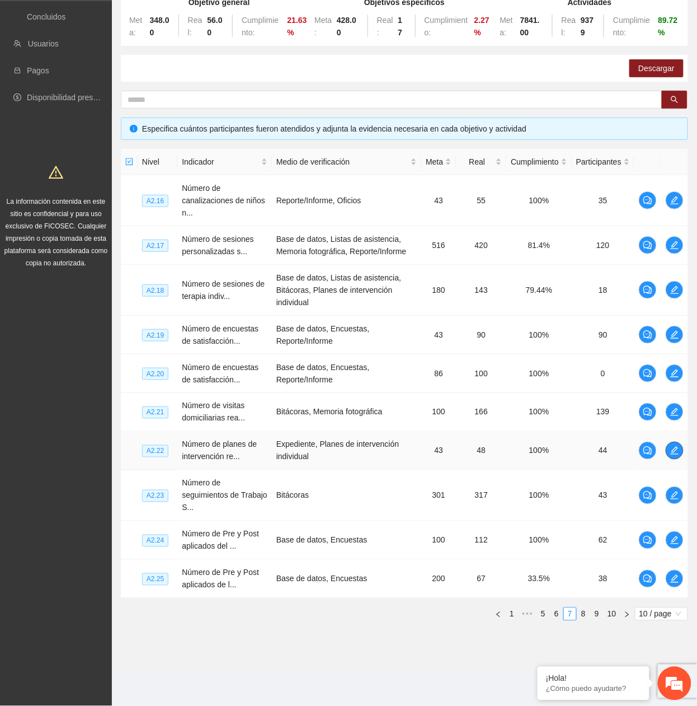
click at [674, 320] on icon "edit" at bounding box center [674, 450] width 9 height 9
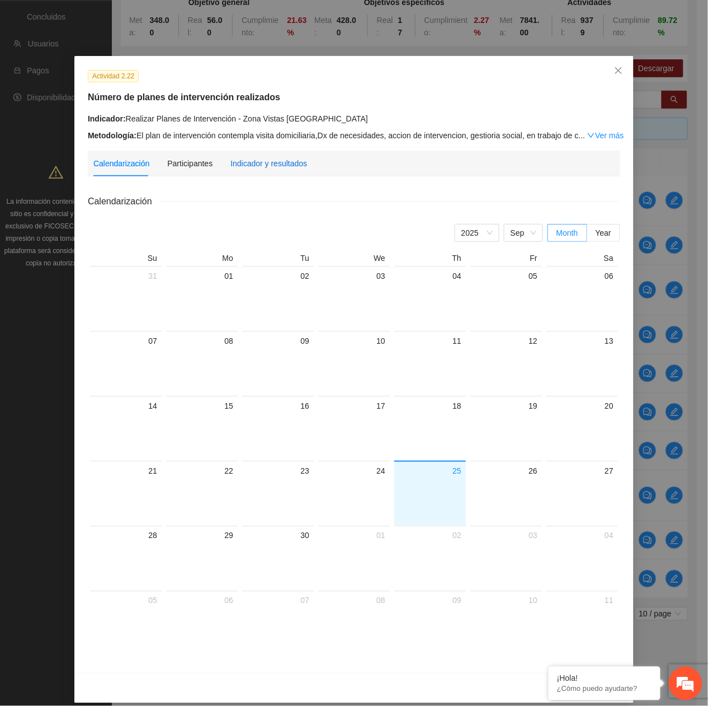
click at [273, 165] on div "Indicador y resultados" at bounding box center [269, 163] width 77 height 12
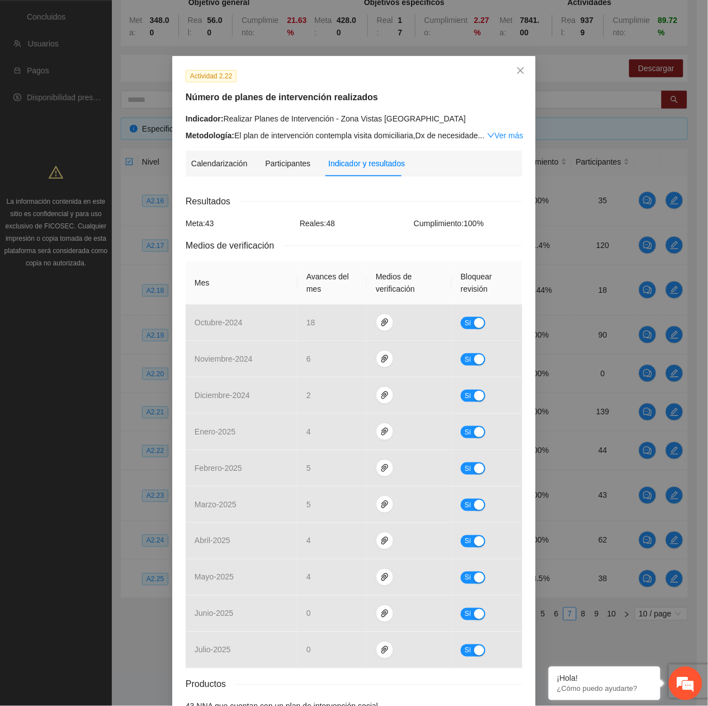
scroll to position [73, 0]
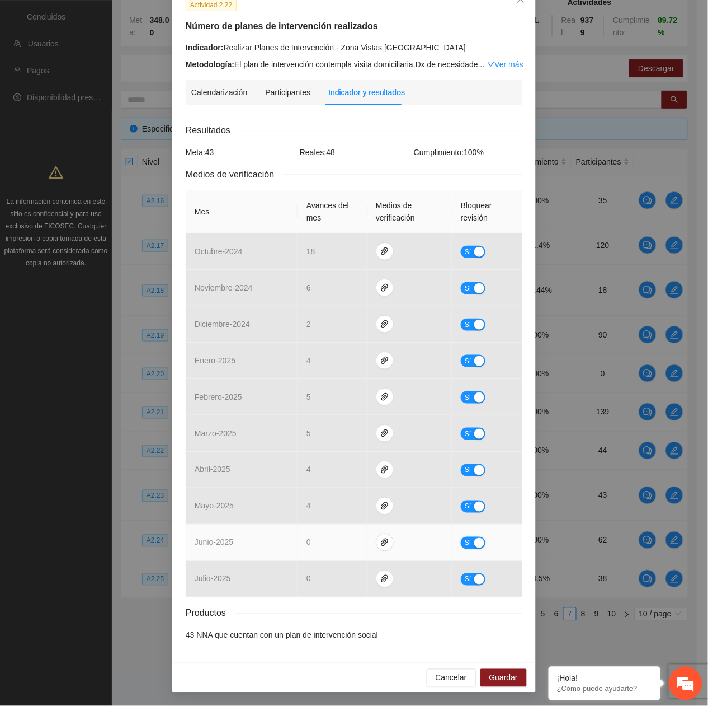
drag, startPoint x: 464, startPoint y: 538, endPoint x: 701, endPoint y: 582, distance: 240.7
click at [482, 320] on div "Sí" at bounding box center [487, 542] width 53 height 13
click at [465, 320] on span "Sí" at bounding box center [468, 543] width 7 height 12
click at [500, 320] on button "Guardar" at bounding box center [504, 678] width 46 height 18
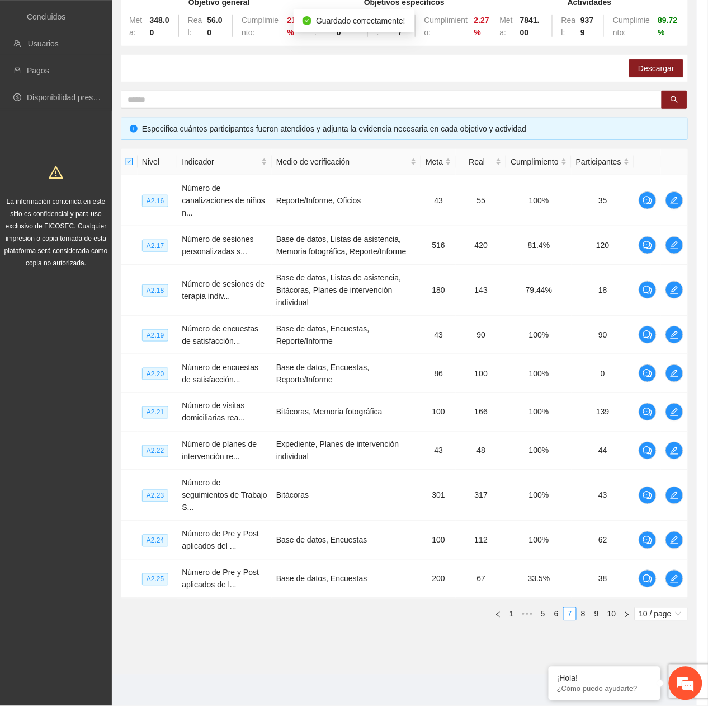
scroll to position [18, 0]
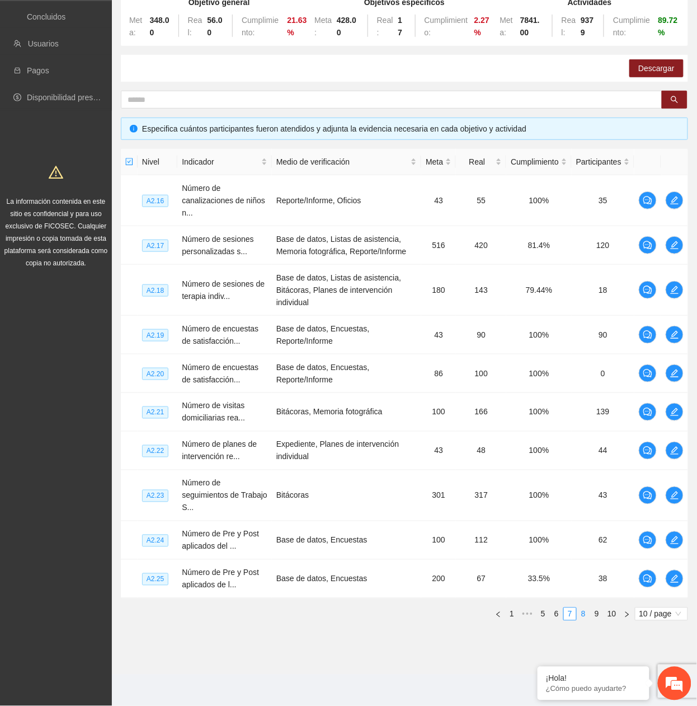
click at [585, 320] on link "8" at bounding box center [583, 614] width 12 height 12
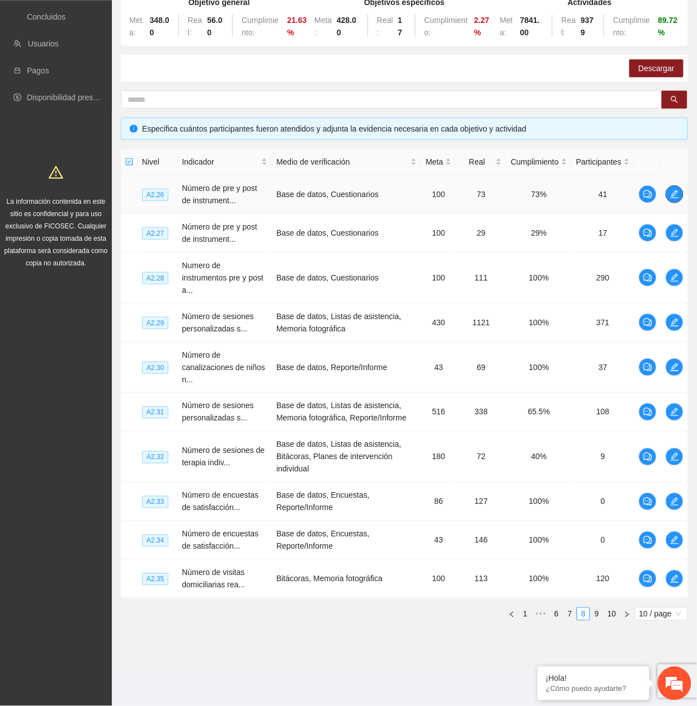
click at [677, 190] on icon "edit" at bounding box center [674, 194] width 9 height 9
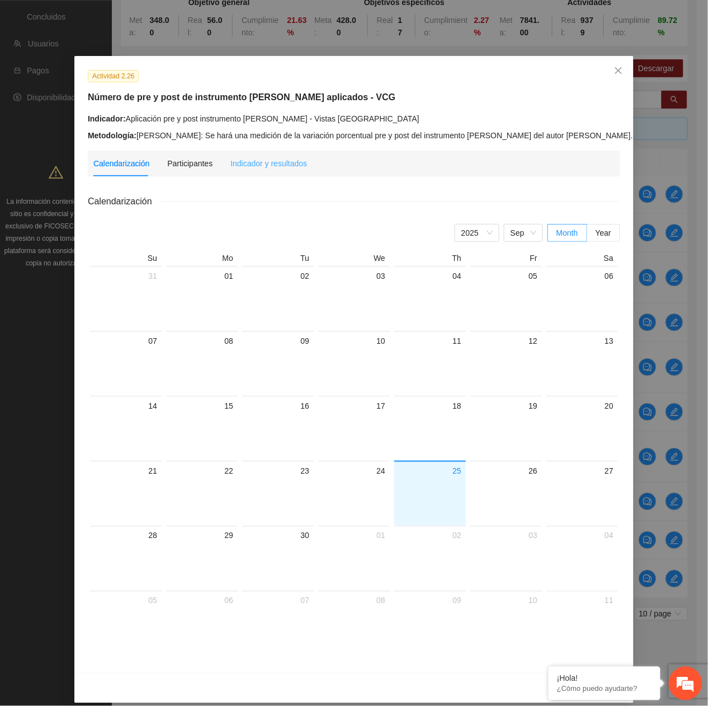
click at [261, 156] on div "Indicador y resultados" at bounding box center [269, 164] width 77 height 26
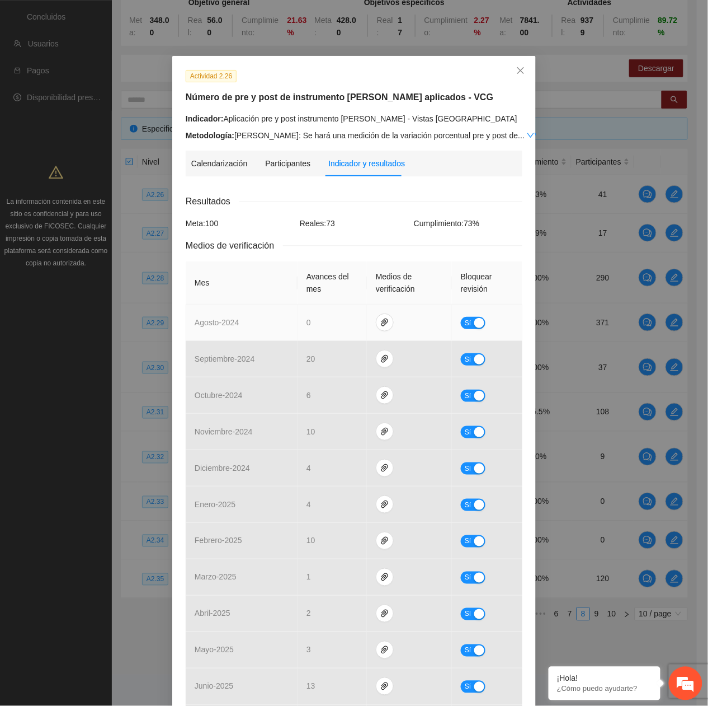
scroll to position [146, 0]
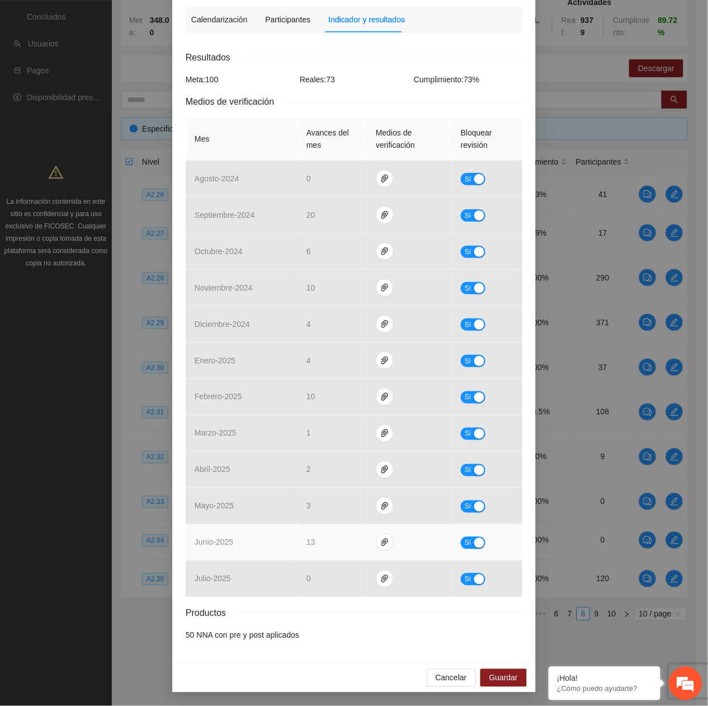
click at [468, 320] on button "Sí" at bounding box center [473, 543] width 25 height 12
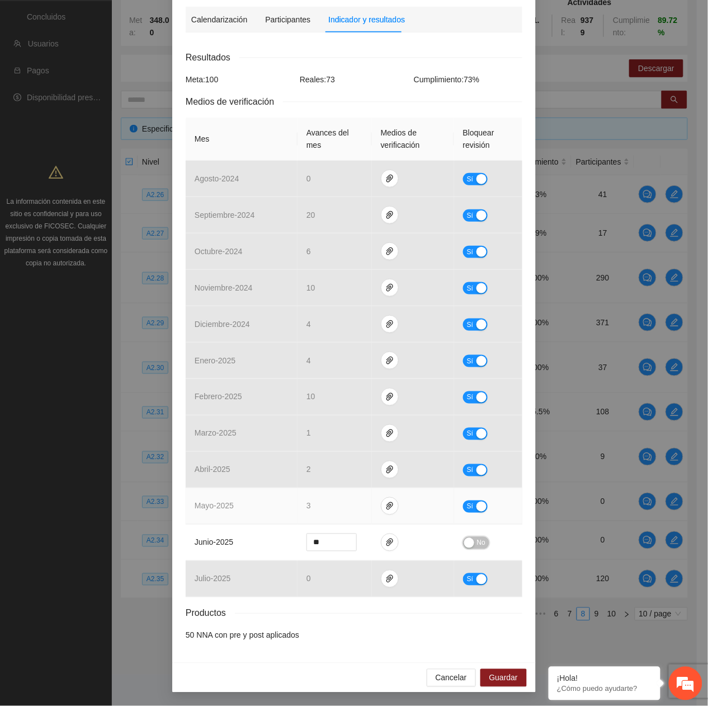
scroll to position [147, 0]
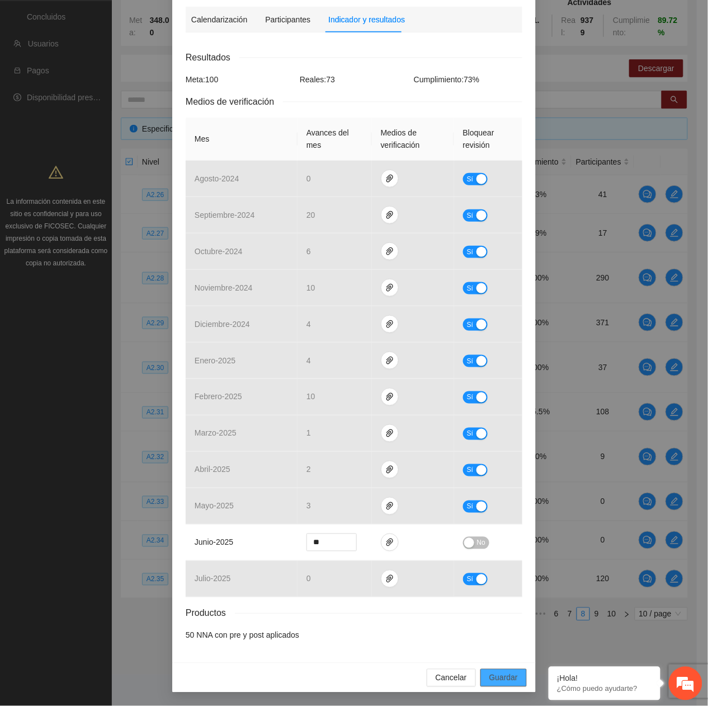
click at [516, 320] on button "Guardar" at bounding box center [504, 678] width 46 height 18
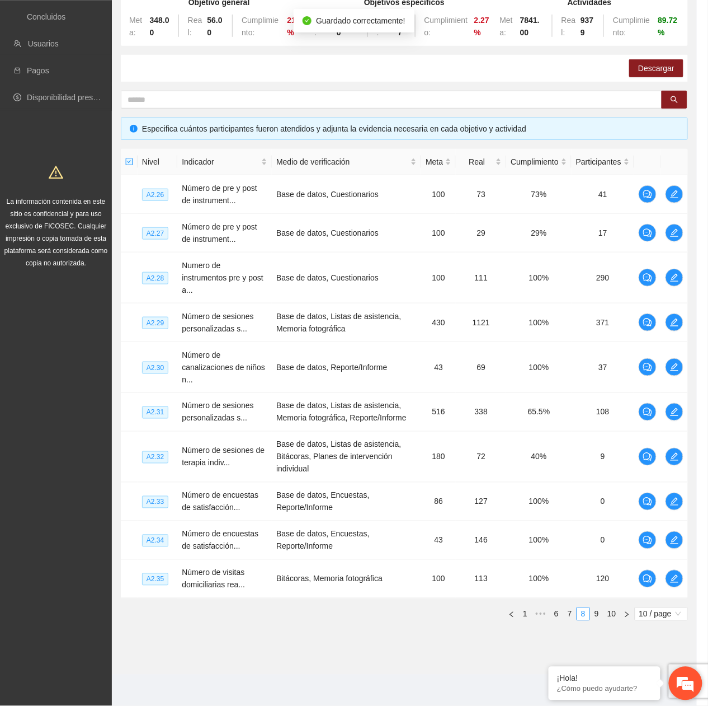
scroll to position [91, 0]
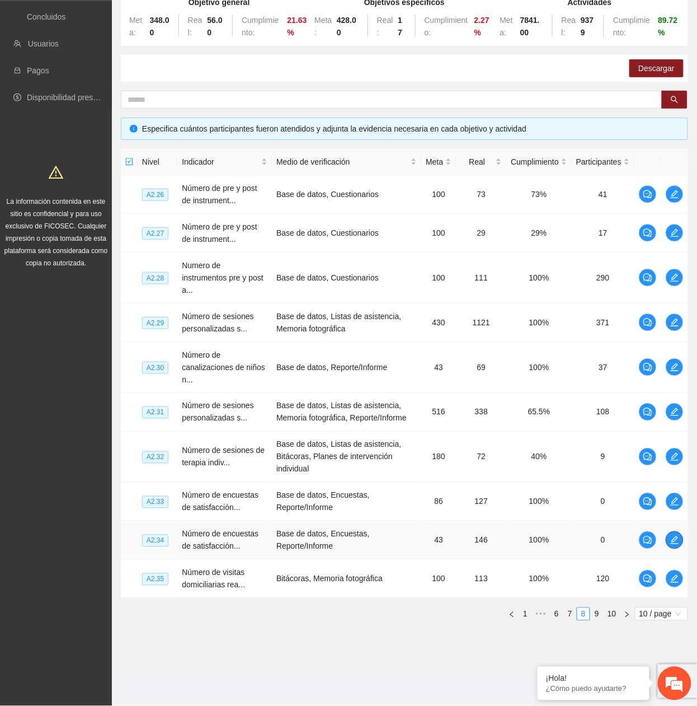
click at [670, 320] on icon "edit" at bounding box center [674, 540] width 9 height 9
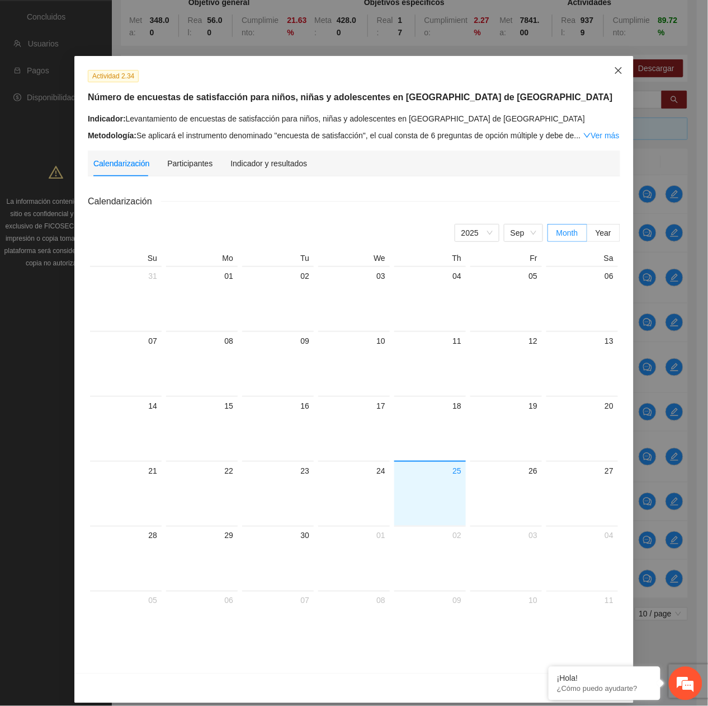
drag, startPoint x: 617, startPoint y: 69, endPoint x: 623, endPoint y: 133, distance: 63.5
click at [619, 71] on span "Close" at bounding box center [619, 71] width 30 height 30
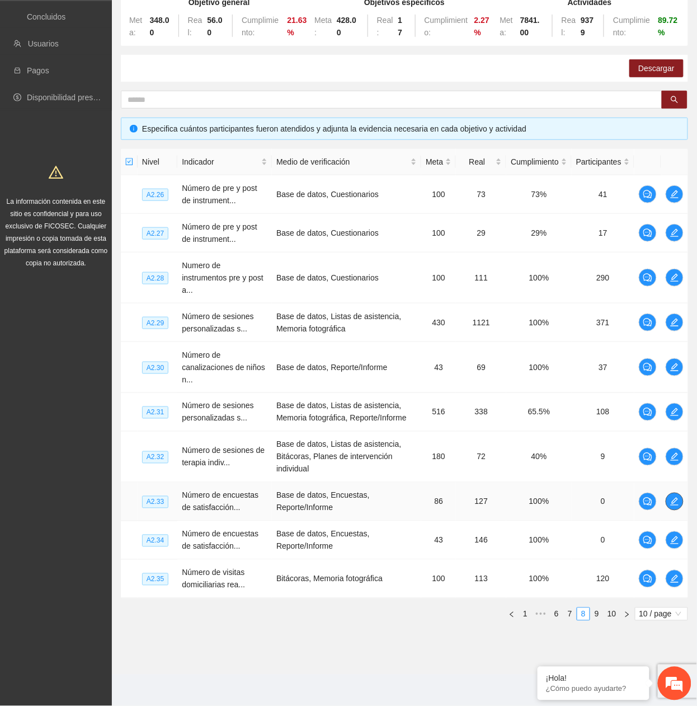
click at [670, 320] on icon "edit" at bounding box center [674, 501] width 9 height 9
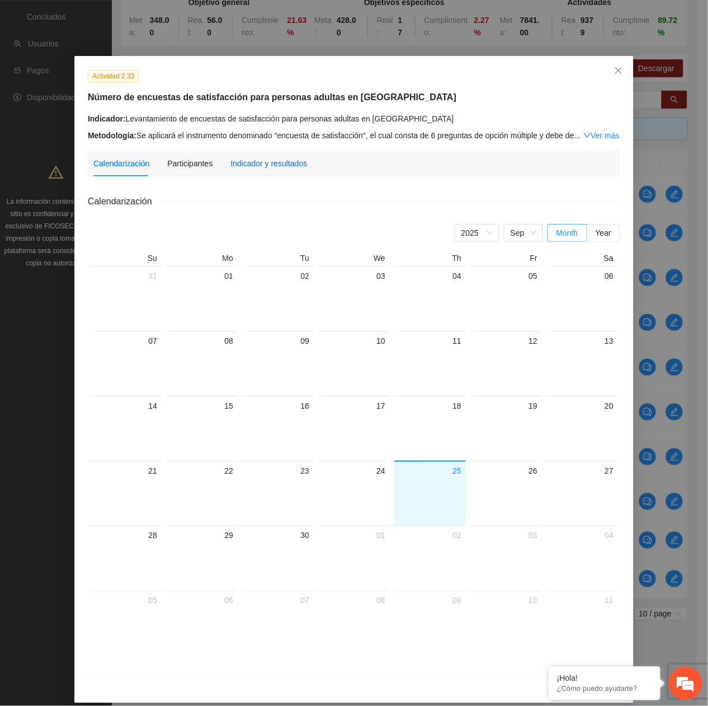
drag, startPoint x: 265, startPoint y: 161, endPoint x: 272, endPoint y: 167, distance: 8.7
click at [265, 160] on div "Indicador y resultados" at bounding box center [269, 163] width 77 height 12
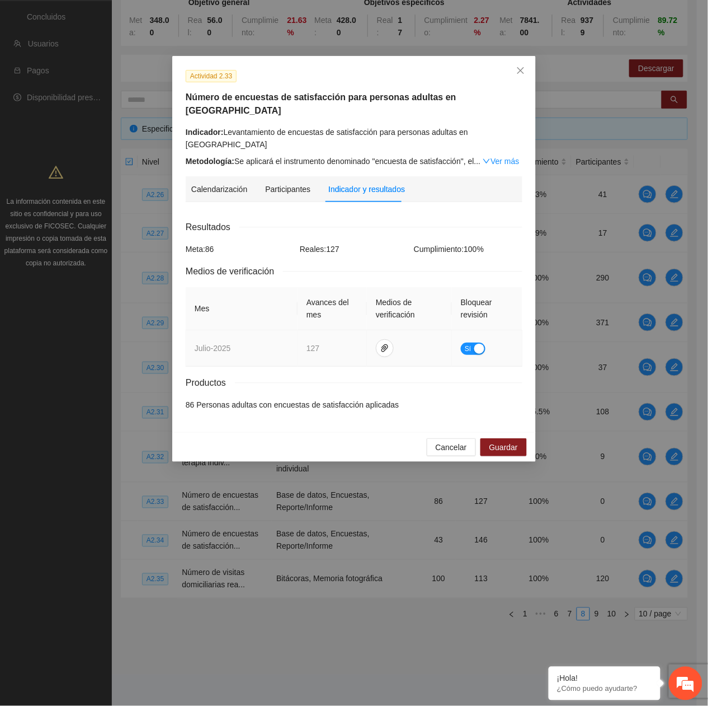
click at [472, 320] on button "Sí" at bounding box center [473, 348] width 25 height 12
click at [504, 320] on span "Guardar" at bounding box center [504, 447] width 29 height 12
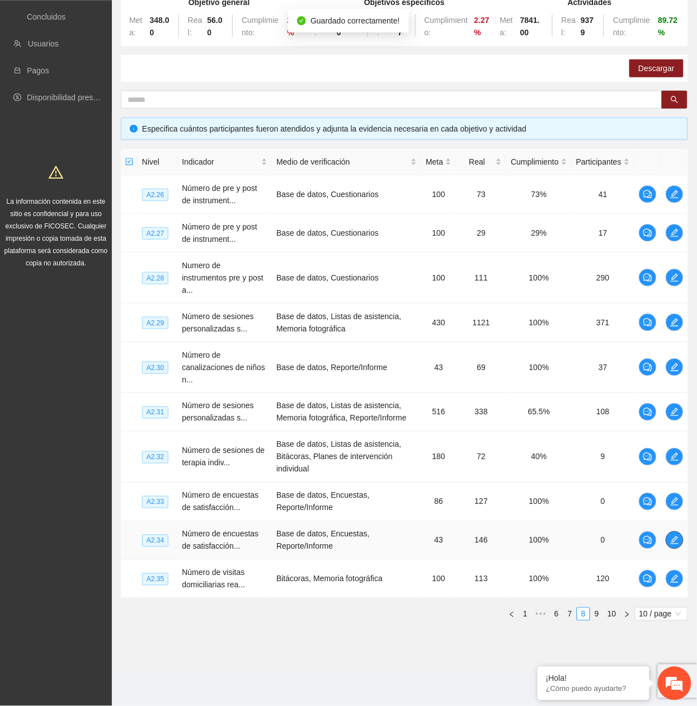
click at [681, 320] on span "edit" at bounding box center [674, 540] width 17 height 9
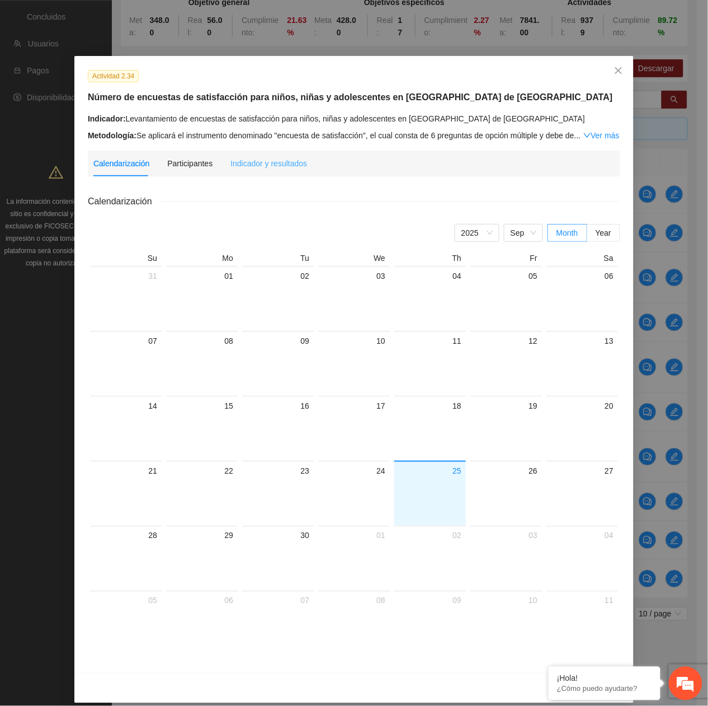
click at [253, 154] on div "Indicador y resultados" at bounding box center [269, 164] width 77 height 26
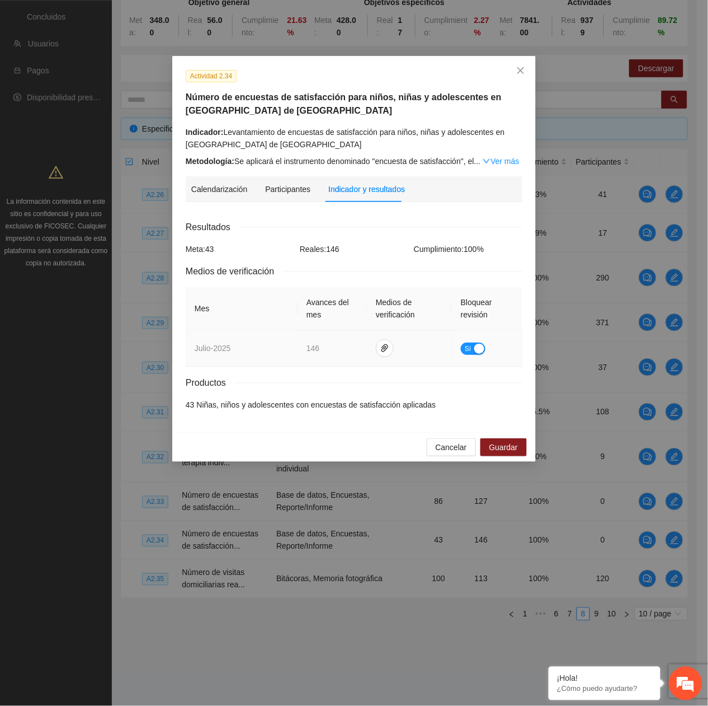
click at [471, 320] on span "Sí" at bounding box center [468, 348] width 7 height 12
click at [504, 320] on span "Guardar" at bounding box center [504, 447] width 29 height 12
